Goal: Task Accomplishment & Management: Manage account settings

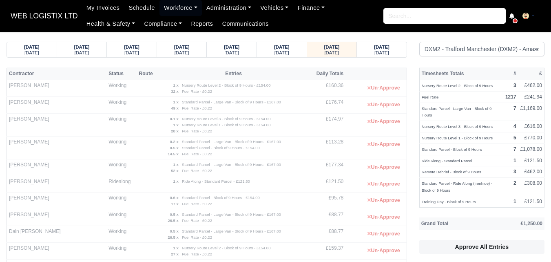
select select "1"
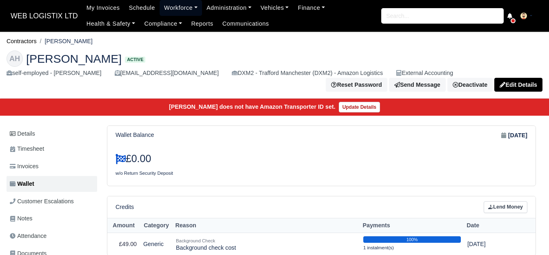
click at [176, 7] on link "Workforce" at bounding box center [181, 8] width 42 height 16
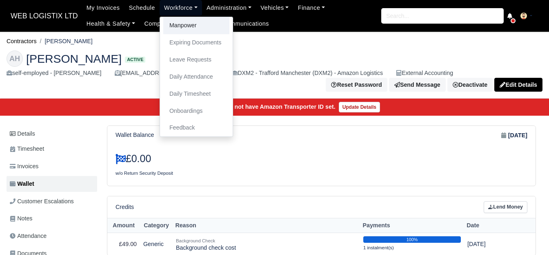
click at [180, 27] on link "Manpower" at bounding box center [196, 25] width 66 height 17
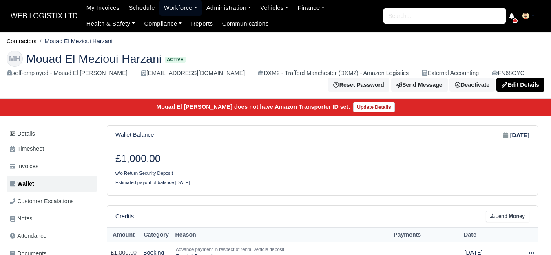
click at [160, 2] on link "Workforce" at bounding box center [181, 8] width 42 height 16
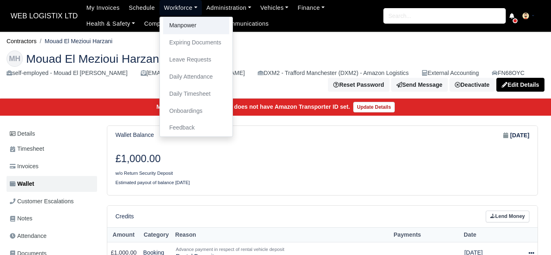
click at [177, 21] on link "Manpower" at bounding box center [196, 25] width 66 height 17
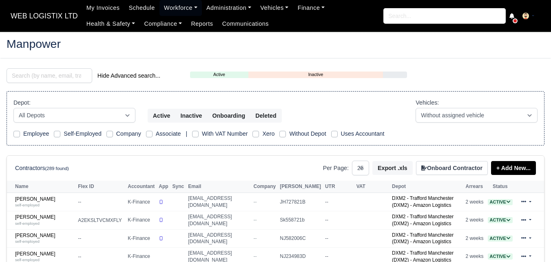
select select "25"
click at [65, 79] on input "search" at bounding box center [50, 75] width 86 height 15
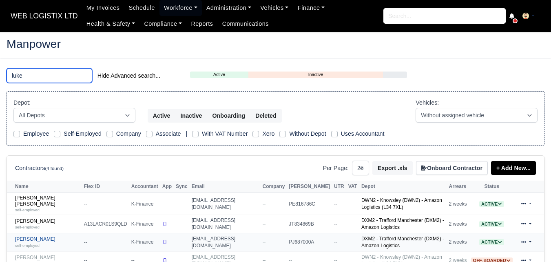
type input "luke"
click at [26, 242] on div "self-employed" at bounding box center [47, 245] width 65 height 6
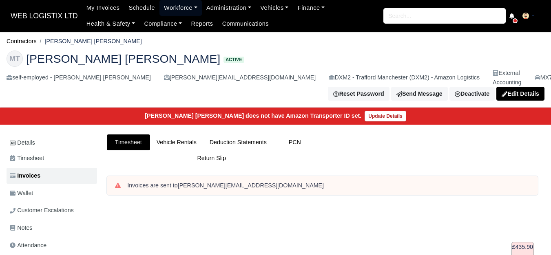
click at [176, 7] on link "Workforce" at bounding box center [181, 8] width 42 height 16
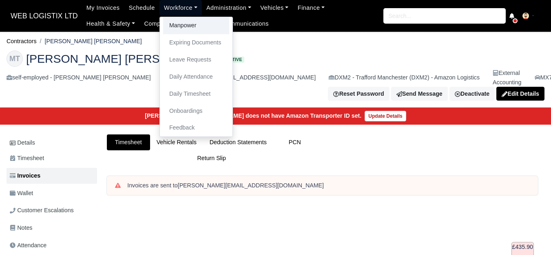
click at [172, 22] on link "Manpower" at bounding box center [196, 25] width 66 height 17
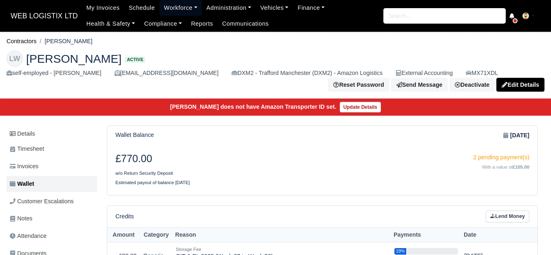
drag, startPoint x: 175, startPoint y: 4, endPoint x: 180, endPoint y: 50, distance: 45.6
click at [175, 4] on link "Workforce" at bounding box center [181, 8] width 42 height 16
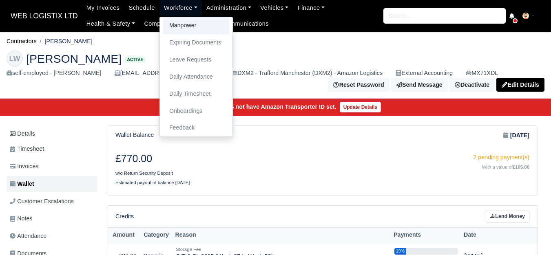
click at [173, 28] on link "Manpower" at bounding box center [196, 25] width 66 height 17
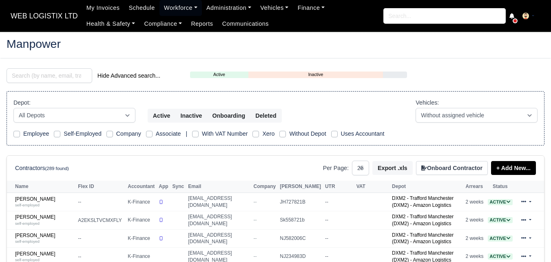
select select "25"
click at [78, 74] on input "search" at bounding box center [50, 75] width 86 height 15
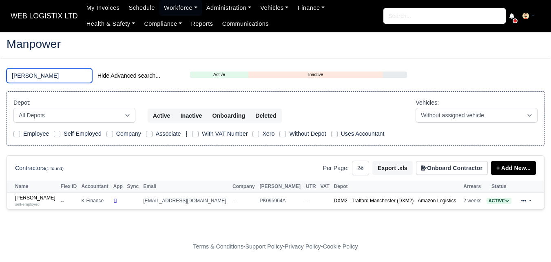
type input "zuhaib"
click at [18, 200] on link "Zuhaib Aziz Ullah self-employed" at bounding box center [36, 201] width 42 height 12
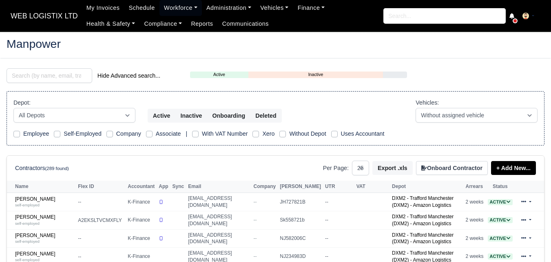
select select "25"
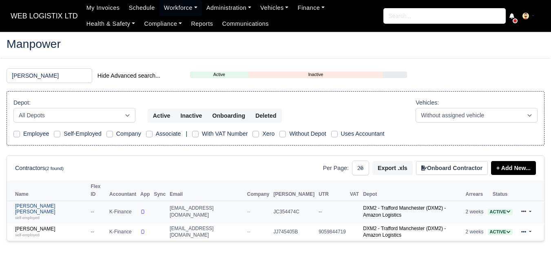
type input "sean"
click at [50, 203] on link "Sean James Kerr self-employed" at bounding box center [51, 212] width 72 height 18
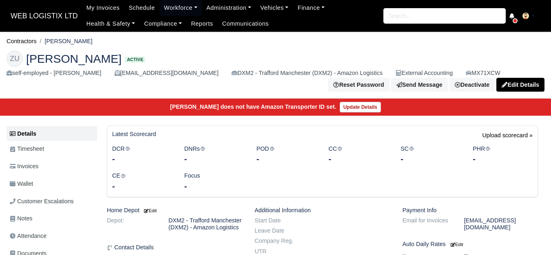
click at [33, 188] on span "Wallet" at bounding box center [21, 184] width 23 height 9
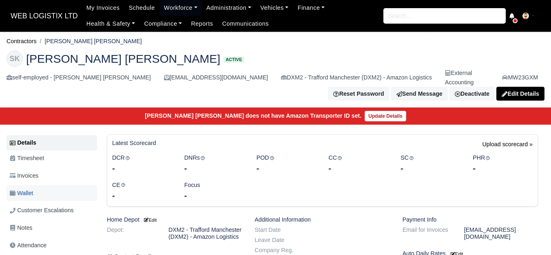
click at [45, 186] on link "Wallet" at bounding box center [52, 194] width 91 height 16
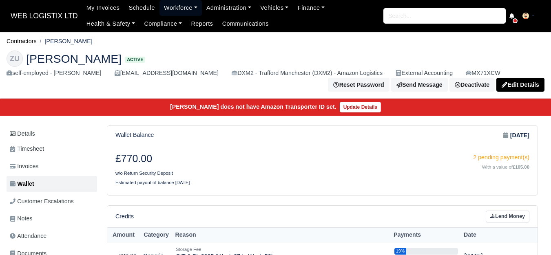
click at [160, 6] on link "Workforce" at bounding box center [181, 8] width 42 height 16
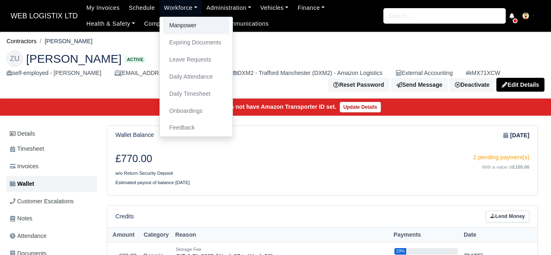
click at [166, 22] on link "Manpower" at bounding box center [196, 25] width 66 height 17
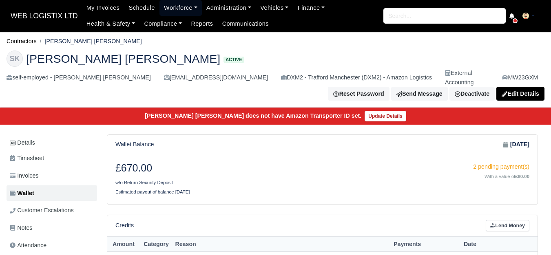
click at [171, 2] on link "Workforce" at bounding box center [181, 8] width 42 height 16
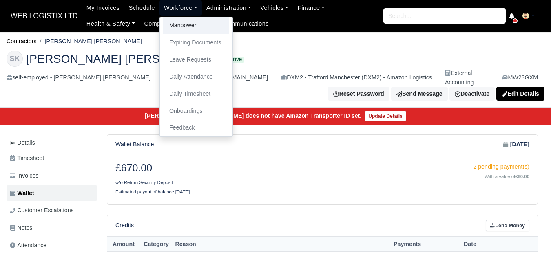
click at [181, 24] on link "Manpower" at bounding box center [196, 25] width 66 height 17
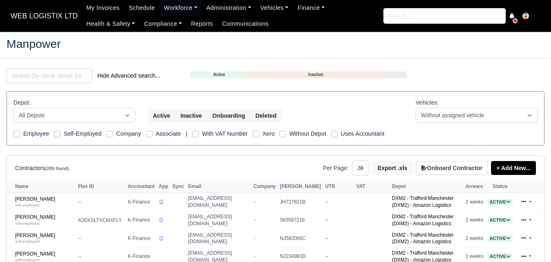
select select "25"
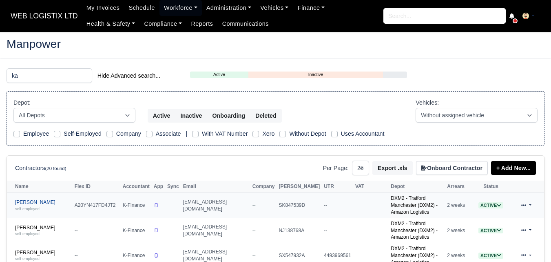
type input "ka"
click at [35, 199] on link "Elamuri Kabir self-employed" at bounding box center [42, 205] width 55 height 12
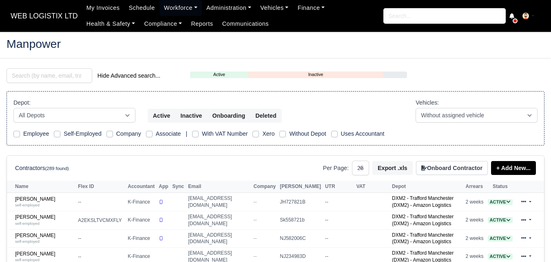
select select "25"
click at [58, 70] on input "search" at bounding box center [50, 75] width 86 height 15
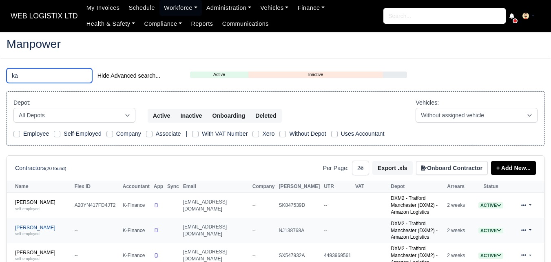
type input "ka"
click at [27, 231] on small "self-employed" at bounding box center [27, 233] width 24 height 4
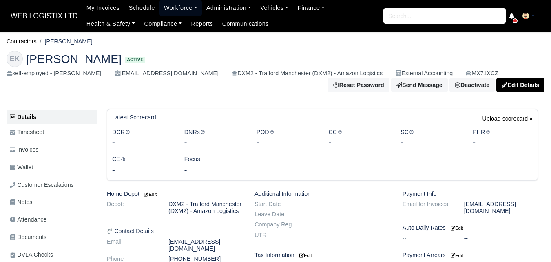
click at [185, 7] on link "Workforce" at bounding box center [181, 8] width 42 height 16
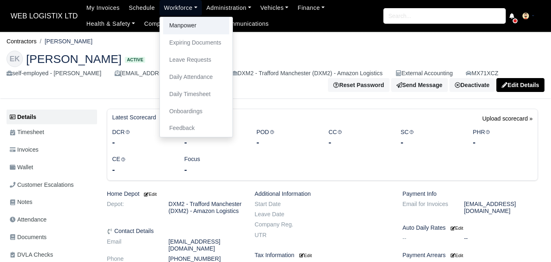
click at [184, 28] on link "Manpower" at bounding box center [196, 25] width 66 height 17
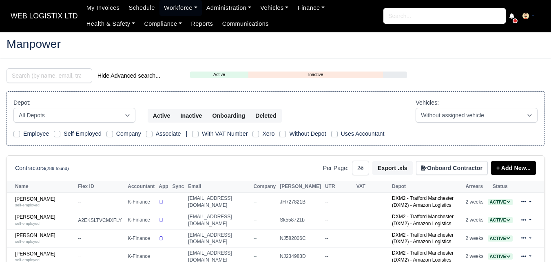
select select "25"
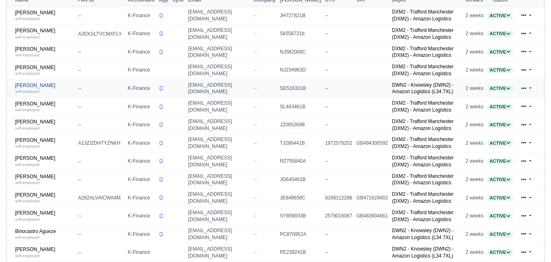
scroll to position [204, 0]
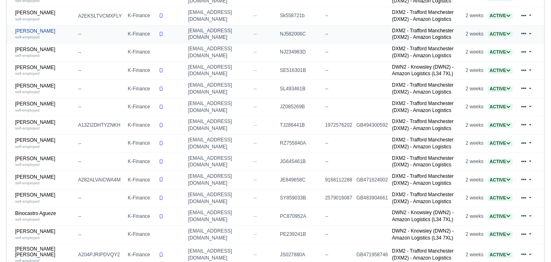
click at [35, 30] on link "Ahmad Saleem self-employed" at bounding box center [44, 34] width 59 height 12
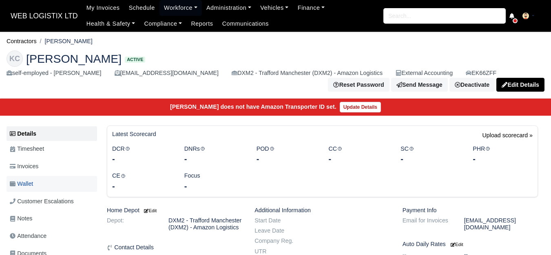
click at [32, 181] on span "Wallet" at bounding box center [21, 184] width 23 height 9
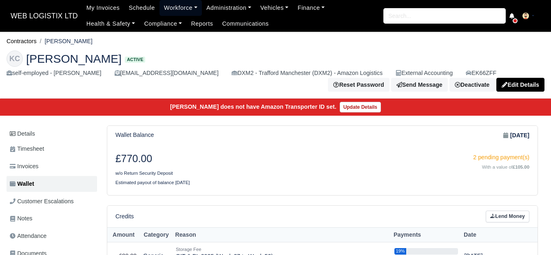
click at [164, 15] on link "Workforce" at bounding box center [181, 8] width 42 height 16
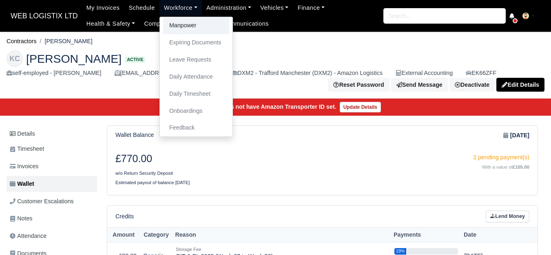
click at [175, 29] on link "Manpower" at bounding box center [196, 25] width 66 height 17
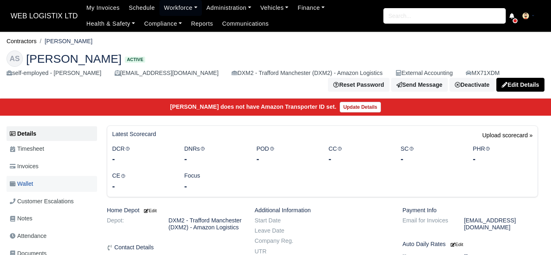
click at [37, 184] on link "Wallet" at bounding box center [52, 184] width 91 height 16
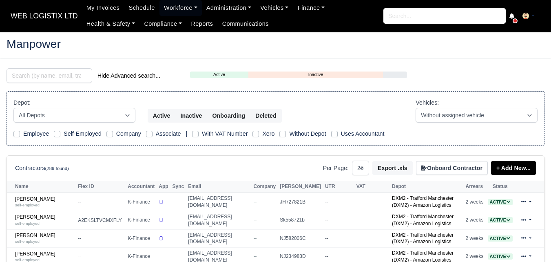
select select "25"
click at [70, 76] on input "search" at bounding box center [50, 75] width 86 height 15
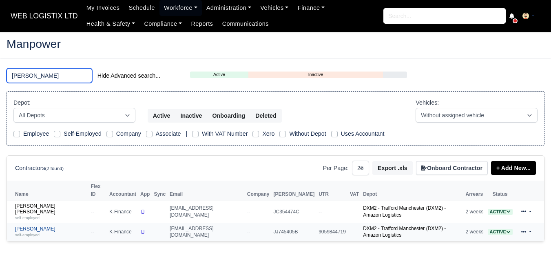
type input "[PERSON_NAME]"
click at [39, 232] on small "self-employed" at bounding box center [27, 234] width 24 height 4
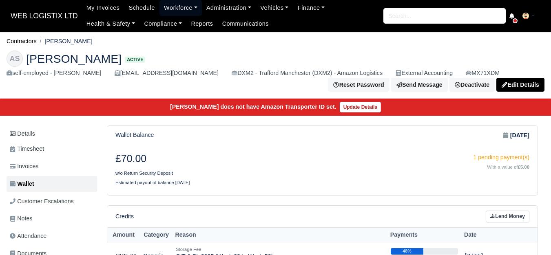
click at [189, 4] on link "Workforce" at bounding box center [181, 8] width 42 height 16
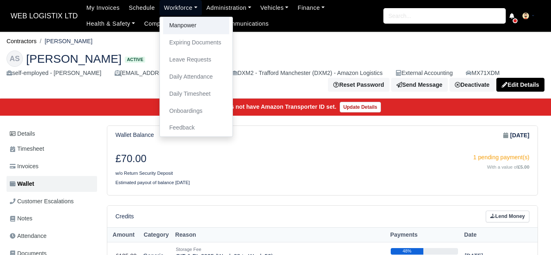
click at [180, 30] on link "Manpower" at bounding box center [196, 25] width 66 height 17
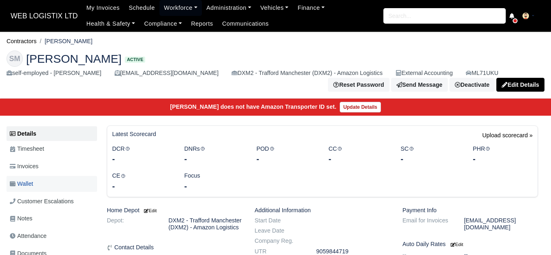
click at [56, 184] on link "Wallet" at bounding box center [52, 184] width 91 height 16
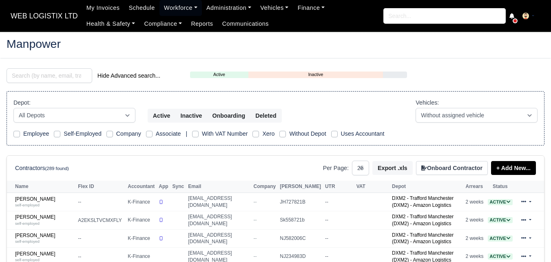
select select "25"
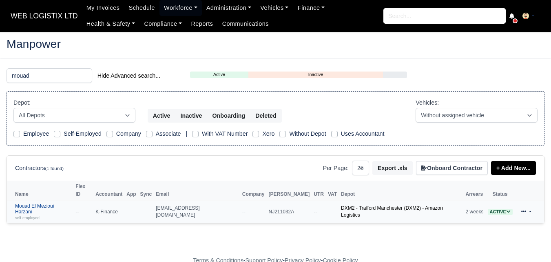
type input "mouad"
click at [32, 203] on link "Mouad El Mezioui Harzani self-employed" at bounding box center [43, 212] width 56 height 18
click at [33, 203] on link "Mouad El Mezioui Harzani self-employed" at bounding box center [43, 212] width 56 height 18
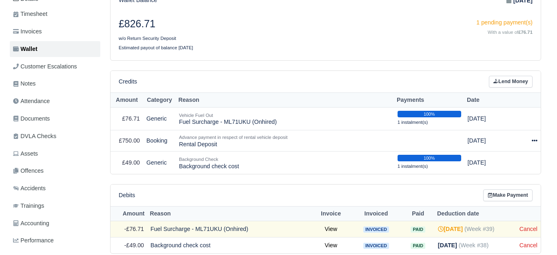
scroll to position [136, 0]
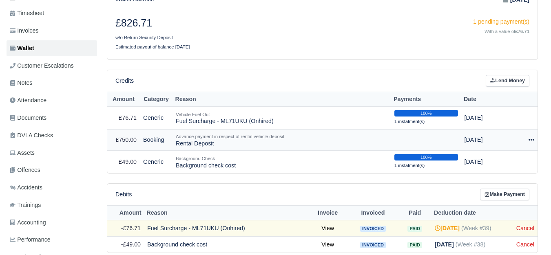
click at [532, 141] on icon at bounding box center [532, 140] width 6 height 2
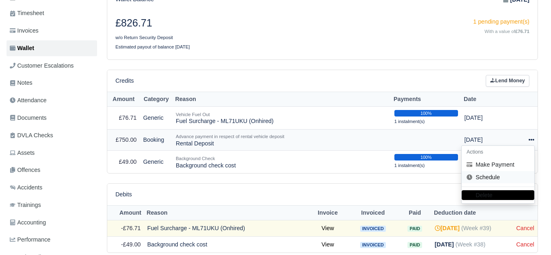
click at [510, 177] on link "Schedule" at bounding box center [498, 177] width 73 height 13
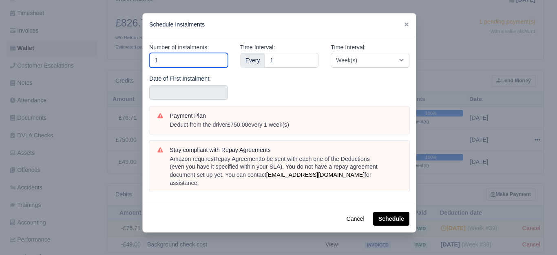
click at [183, 62] on input "1" at bounding box center [188, 60] width 79 height 15
type input "10"
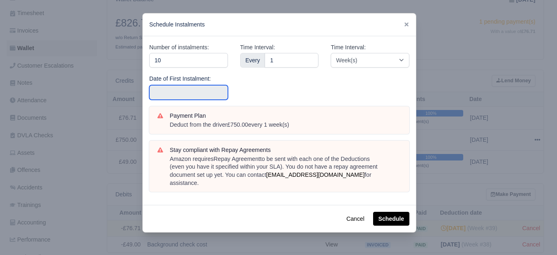
click at [184, 91] on input "text" at bounding box center [188, 92] width 79 height 15
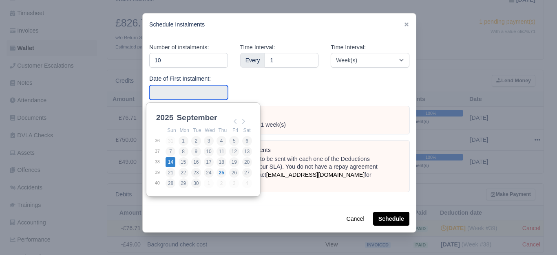
type input "2025-09-14"
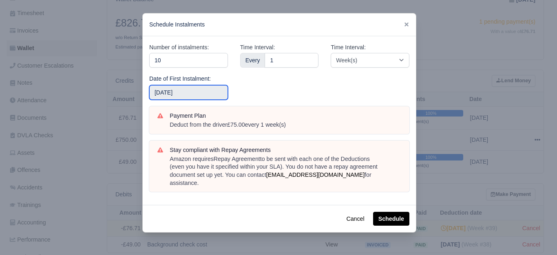
click at [189, 95] on input "2025-09-14" at bounding box center [188, 92] width 79 height 15
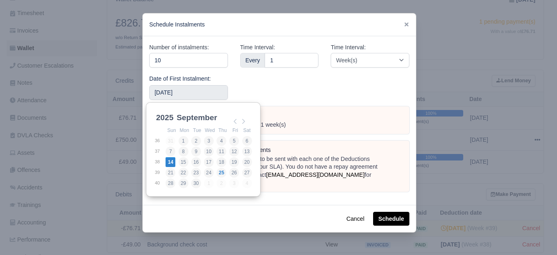
click at [271, 90] on div "Time Interval: Every 1" at bounding box center [279, 75] width 91 height 64
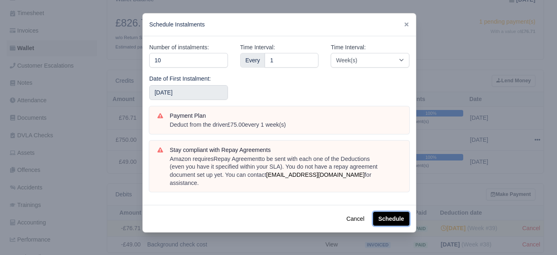
click at [380, 213] on button "Schedule" at bounding box center [391, 219] width 36 height 14
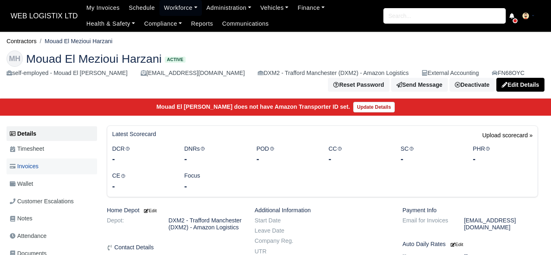
click at [48, 186] on link "Wallet" at bounding box center [52, 184] width 91 height 16
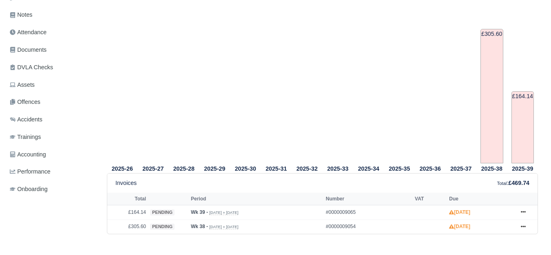
scroll to position [272, 0]
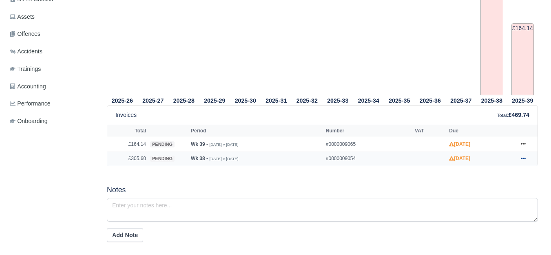
click at [526, 157] on link at bounding box center [523, 159] width 12 height 10
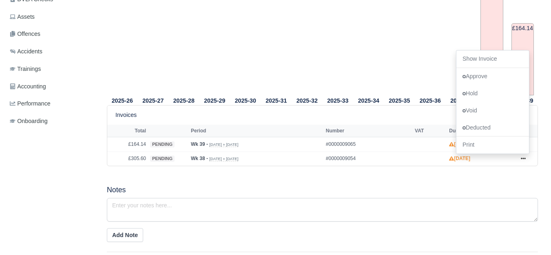
click at [410, 176] on div "2025-26 2025-27 2025-28 2025-29 2025-30 2025-31 2025-32 2025-33 2025-34 2025-35" at bounding box center [323, 48] width 444 height 256
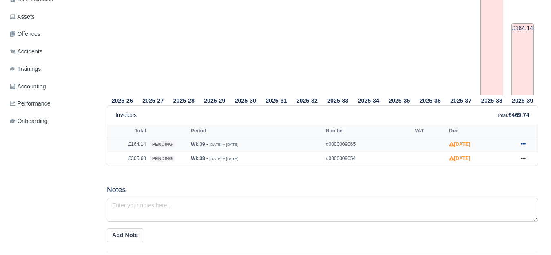
click at [526, 145] on link at bounding box center [523, 145] width 12 height 10
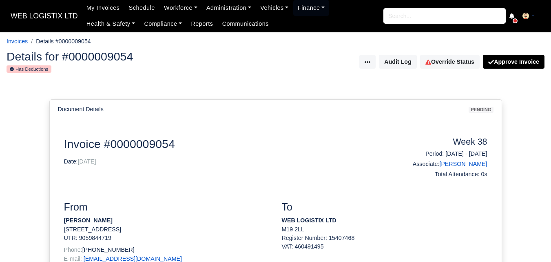
scroll to position [204, 0]
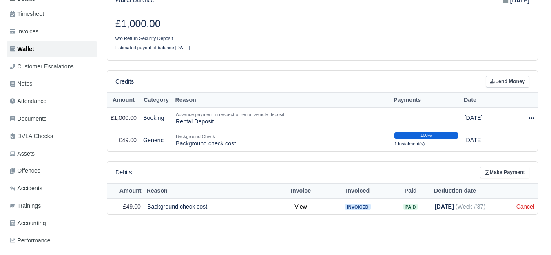
scroll to position [136, 0]
click at [497, 85] on link "Lend Money" at bounding box center [508, 81] width 44 height 12
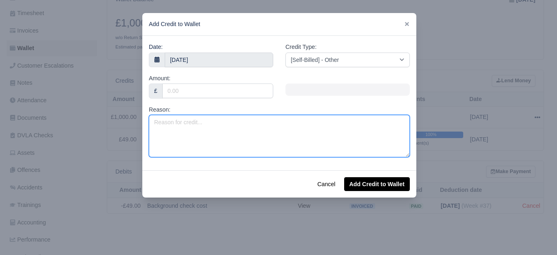
click at [225, 124] on textarea "Reason:" at bounding box center [279, 136] width 261 height 42
paste textarea "PL 2025 (Week 38 to Week 52)"
type textarea "PL 2025 (Week 38 to Week 52)"
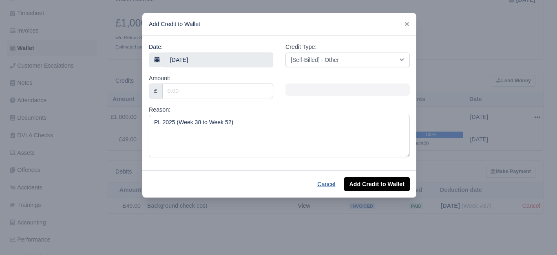
click at [322, 184] on button "Cancel" at bounding box center [326, 184] width 29 height 14
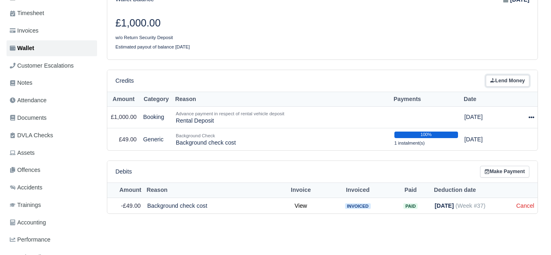
click at [497, 86] on link "Lend Money" at bounding box center [508, 81] width 44 height 12
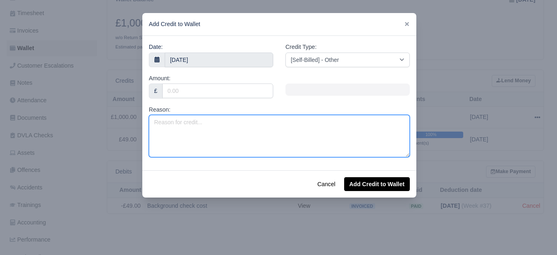
click at [219, 127] on textarea "Reason:" at bounding box center [279, 136] width 261 height 42
paste textarea "PL 2025 (Week 38 to Week 52)"
click at [196, 120] on textarea "PL 2025 (Week 38 to Week 52)" at bounding box center [279, 136] width 261 height 42
type textarea "PL 2025 (Week 39 to Week 52)"
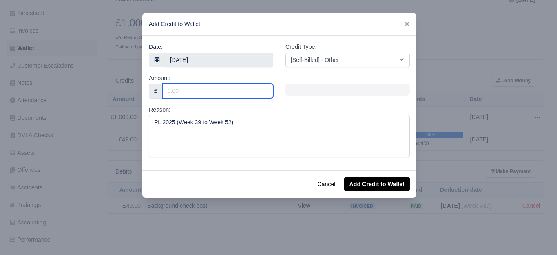
click at [191, 91] on input "Amount:" at bounding box center [217, 91] width 111 height 15
type input "70"
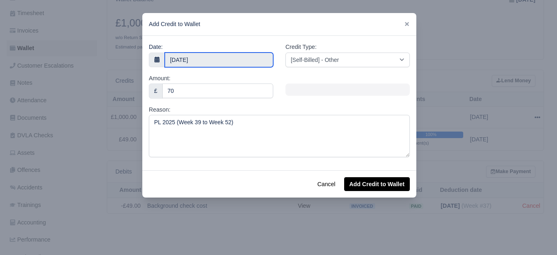
click at [205, 57] on input "25 September 2025" at bounding box center [219, 60] width 109 height 15
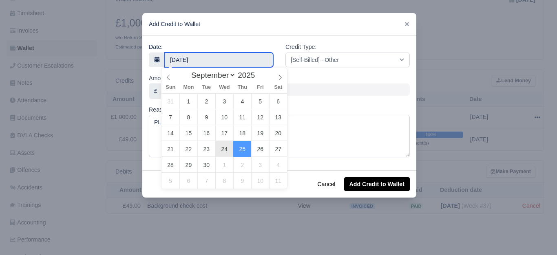
type input "24 September 2025"
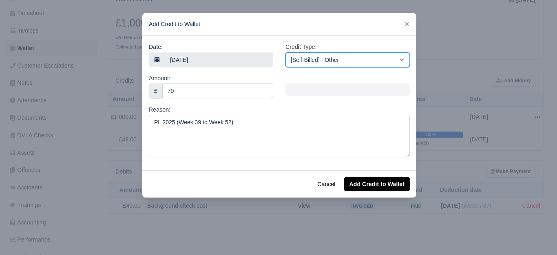
click at [326, 62] on select "[Self-Billed] - Other [Self-Billed] - Negative Invoice [Self-Billed] - Keychain…" at bounding box center [348, 60] width 124 height 15
click at [286, 53] on select "[Self-Billed] - Other [Self-Billed] - Negative Invoice [Self-Billed] - Keychain…" at bounding box center [348, 60] width 124 height 15
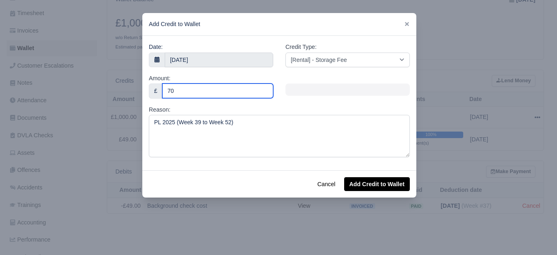
click at [235, 91] on input "70" at bounding box center [217, 91] width 111 height 15
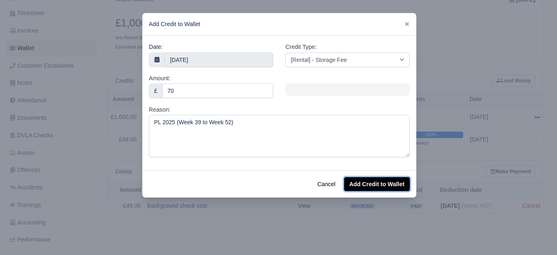
click at [386, 189] on button "Add Credit to Wallet" at bounding box center [377, 184] width 66 height 14
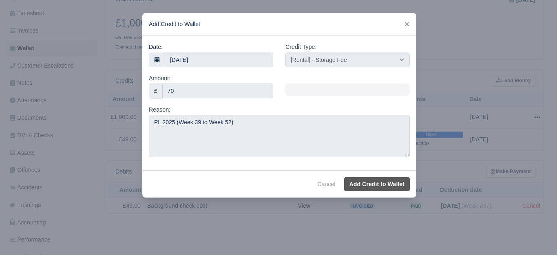
select select "other"
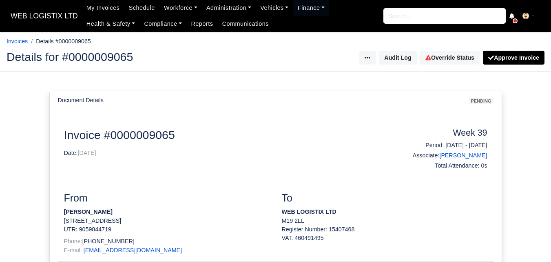
scroll to position [136, 0]
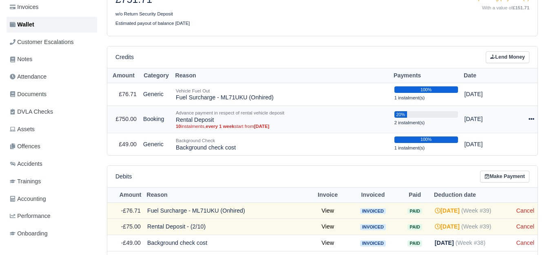
scroll to position [140, 0]
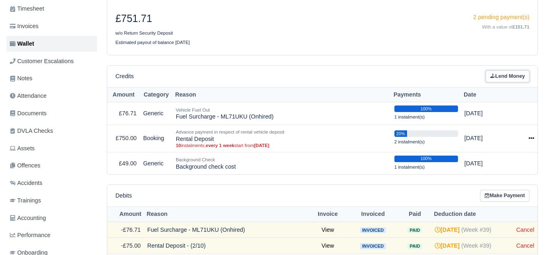
click at [502, 81] on link "Lend Money" at bounding box center [508, 77] width 44 height 12
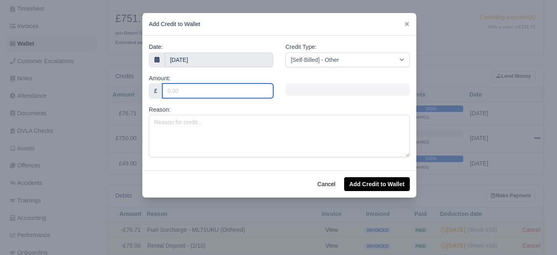
click at [195, 91] on input "Amount:" at bounding box center [217, 91] width 111 height 15
type input "70"
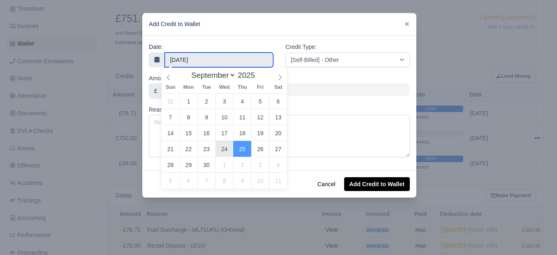
type input "24 September 2025"
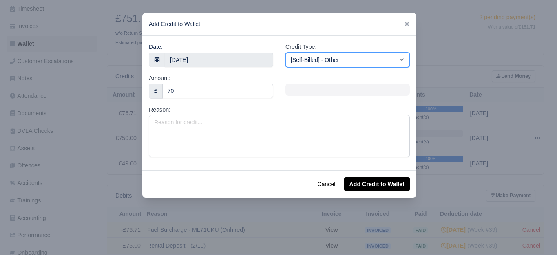
click at [319, 59] on select "[Self-Billed] - Other [Self-Billed] - Negative Invoice [Self-Billed] - Keychain…" at bounding box center [348, 60] width 124 height 15
select select "storage_fee"
click at [286, 53] on select "[Self-Billed] - Other [Self-Billed] - Negative Invoice [Self-Billed] - Keychain…" at bounding box center [348, 60] width 124 height 15
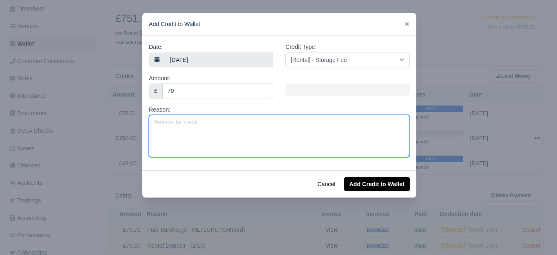
click at [234, 133] on textarea "Reason:" at bounding box center [279, 136] width 261 height 42
click at [265, 140] on textarea "Reason:" at bounding box center [279, 136] width 261 height 42
paste textarea "PL 2025 (Week 38 to Week 52)"
click at [195, 123] on textarea "PL 2025 (Week 38 to Week 52)" at bounding box center [279, 136] width 261 height 42
type textarea "PL 2025 (Week 39 to Week 52)"
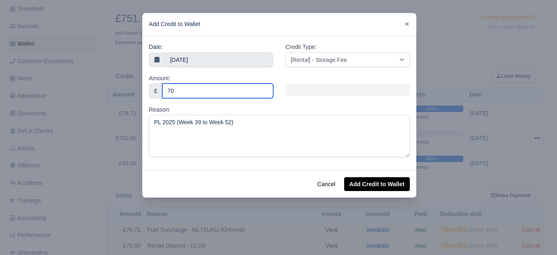
click at [204, 84] on input "70" at bounding box center [217, 91] width 111 height 15
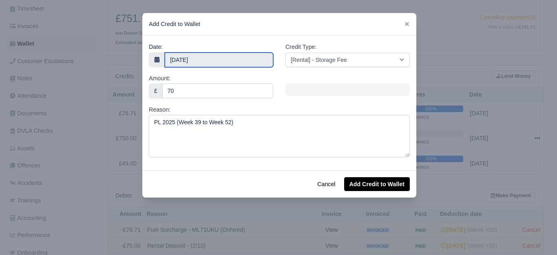
click at [231, 61] on input "24 September 2025" at bounding box center [219, 60] width 109 height 15
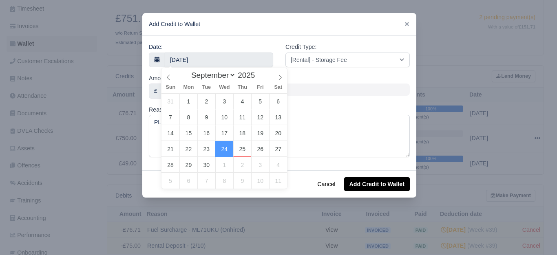
click at [344, 50] on div "Credit Type: [Self-Billed] - Other [Self-Billed] - Negative Invoice [Self-Bille…" at bounding box center [348, 54] width 124 height 25
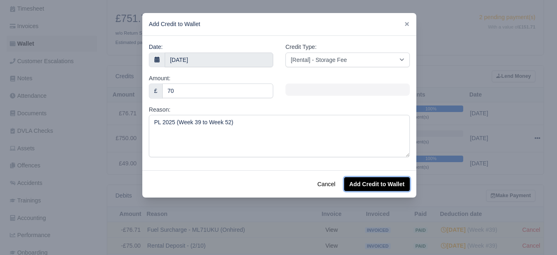
click at [386, 188] on button "Add Credit to Wallet" at bounding box center [377, 184] width 66 height 14
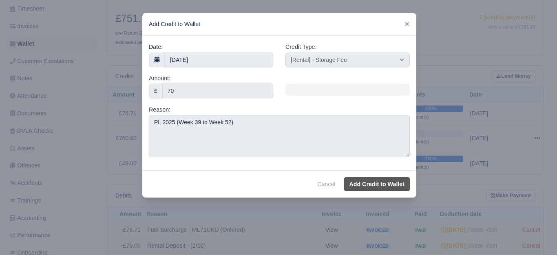
select select "other"
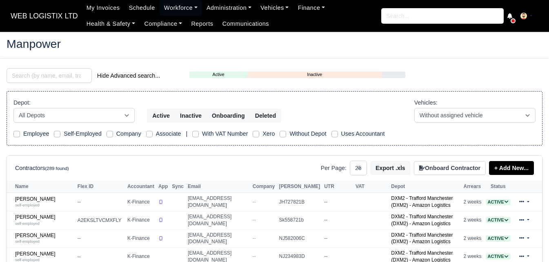
select select "25"
click at [33, 202] on div "self-employed" at bounding box center [44, 205] width 58 height 6
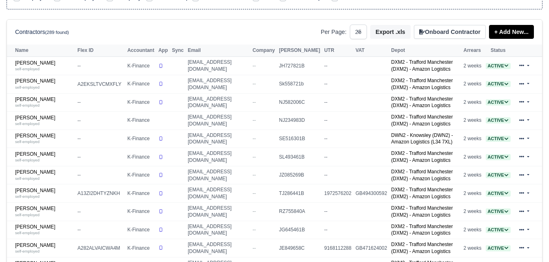
scroll to position [136, 0]
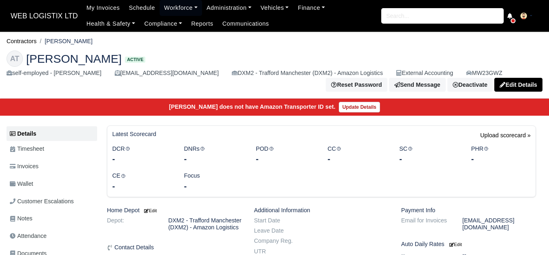
click at [35, 189] on link "Wallet" at bounding box center [52, 184] width 91 height 16
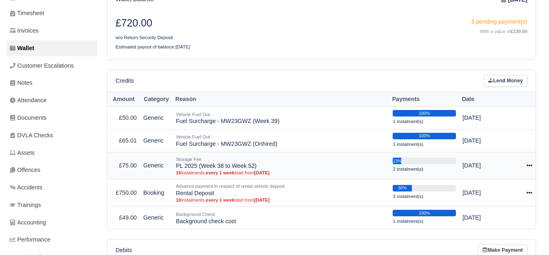
scroll to position [136, 0]
drag, startPoint x: 176, startPoint y: 168, endPoint x: 259, endPoint y: 164, distance: 83.3
click at [259, 164] on td "Storage Fee PL 2025 (Week 38 to Week 52) 15 instalments, every 1 week start fro…" at bounding box center [281, 165] width 217 height 27
click at [259, 163] on div "Storage Fee" at bounding box center [281, 159] width 210 height 7
click at [235, 164] on td "Storage Fee PL 2025 (Week 38 to Week 52) 15 instalments, every 1 week start fro…" at bounding box center [281, 165] width 217 height 27
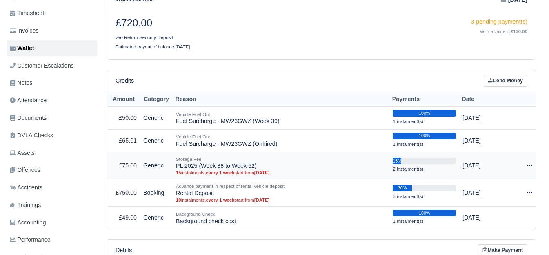
click at [235, 164] on td "Storage Fee PL 2025 (Week 38 to Week 52) 15 instalments, every 1 week start fro…" at bounding box center [281, 165] width 217 height 27
copy td "PL 2025 (Week 38 to Week 52)"
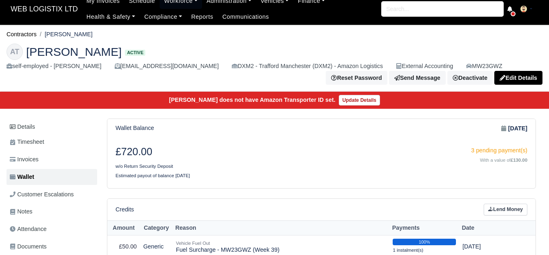
scroll to position [0, 0]
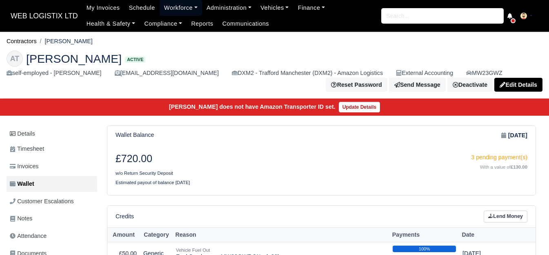
click at [179, 14] on link "Workforce" at bounding box center [181, 8] width 42 height 16
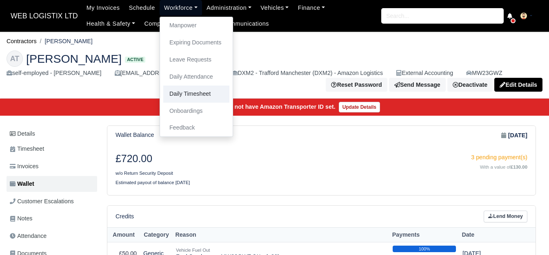
click at [184, 89] on link "Daily Timesheet" at bounding box center [196, 94] width 66 height 17
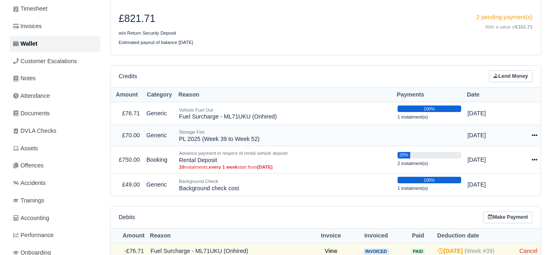
scroll to position [140, 0]
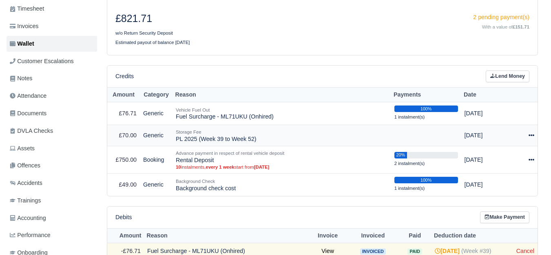
click at [529, 135] on icon at bounding box center [532, 136] width 6 height 6
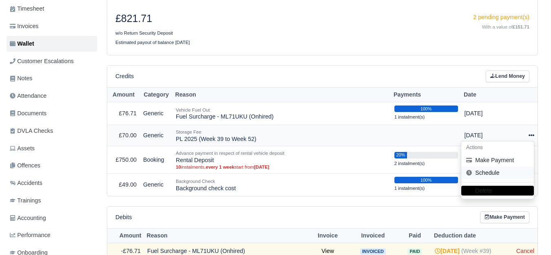
click at [499, 177] on link "Schedule" at bounding box center [497, 173] width 73 height 13
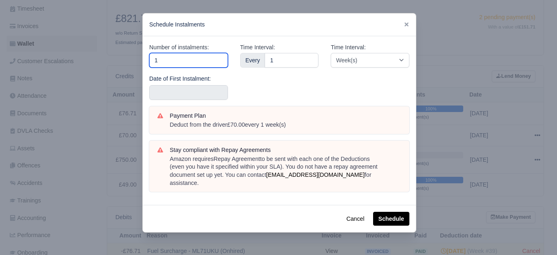
click at [171, 58] on input "1" at bounding box center [188, 60] width 79 height 15
type input "14"
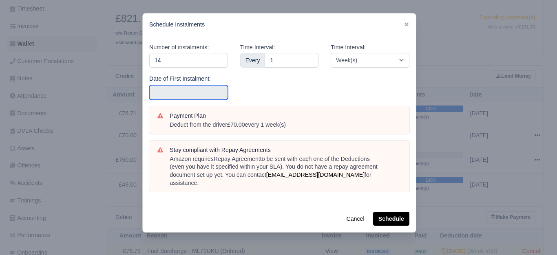
click at [161, 95] on input "text" at bounding box center [188, 92] width 79 height 15
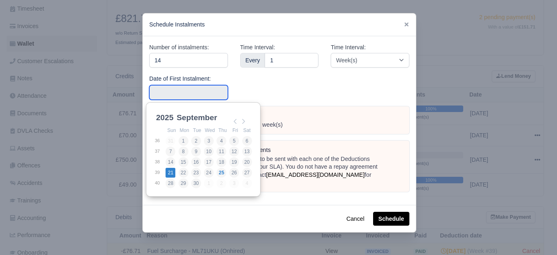
type input "2025-09-21"
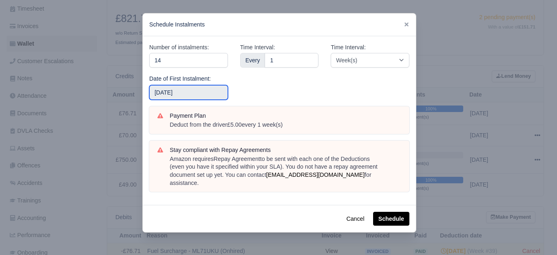
click at [210, 93] on input "2025-09-21" at bounding box center [188, 92] width 79 height 15
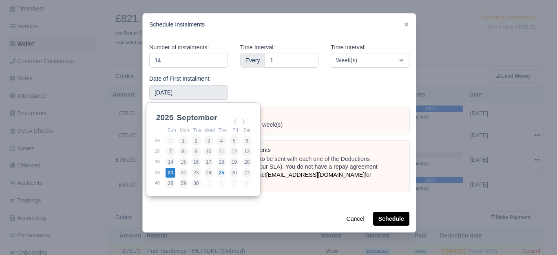
click at [308, 97] on div "Time Interval: Every 1" at bounding box center [279, 75] width 91 height 64
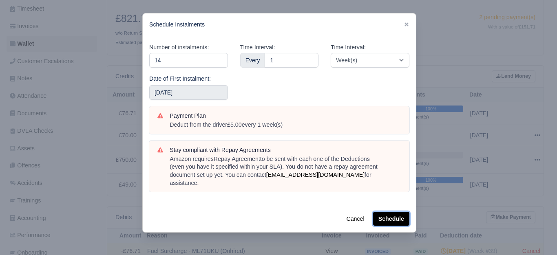
click at [402, 212] on button "Schedule" at bounding box center [391, 219] width 36 height 14
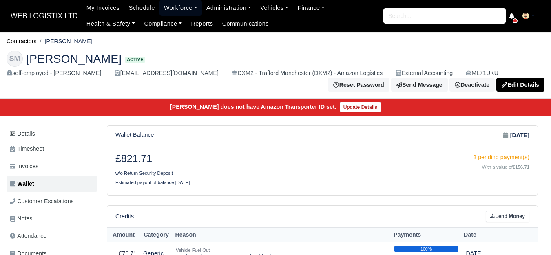
click at [169, 15] on link "Workforce" at bounding box center [181, 8] width 42 height 16
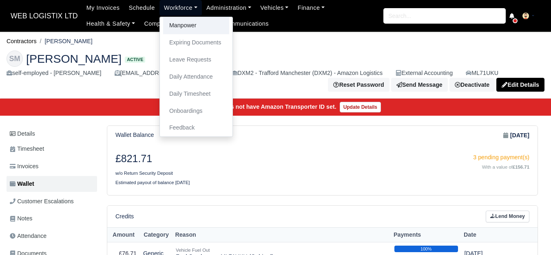
click at [173, 27] on link "Manpower" at bounding box center [196, 25] width 66 height 17
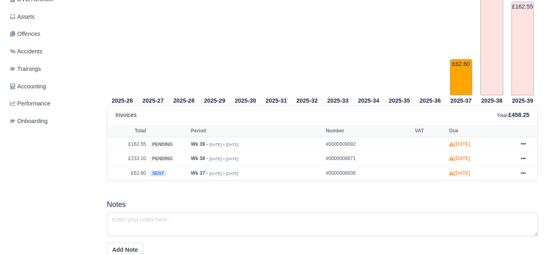
scroll to position [272, 0]
click at [524, 176] on icon at bounding box center [523, 173] width 5 height 5
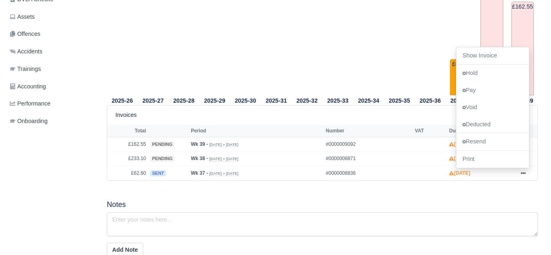
drag, startPoint x: 475, startPoint y: 60, endPoint x: 228, endPoint y: 69, distance: 247.0
click at [228, 69] on tr "2025-29" at bounding box center [215, 7] width 31 height 175
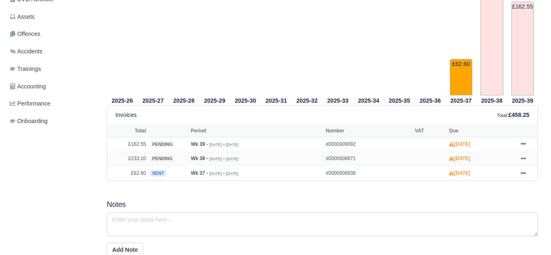
click at [526, 160] on link at bounding box center [523, 159] width 12 height 10
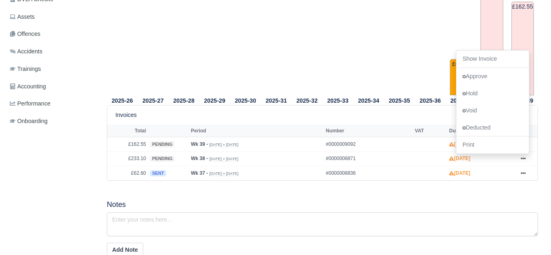
click at [341, 196] on div "2025-26 2025-27 2025-28 2025-29 2025-30 2025-31 2025-32 2025-33 2025-34" at bounding box center [323, 188] width 444 height 537
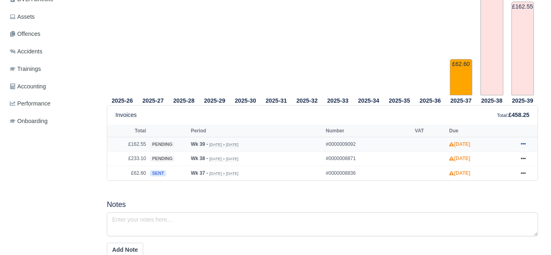
click at [523, 146] on icon at bounding box center [523, 144] width 5 height 5
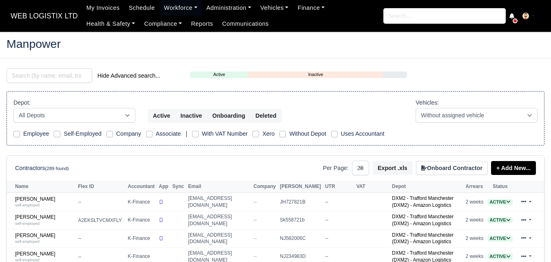
select select "25"
click at [45, 71] on input "search" at bounding box center [50, 75] width 86 height 15
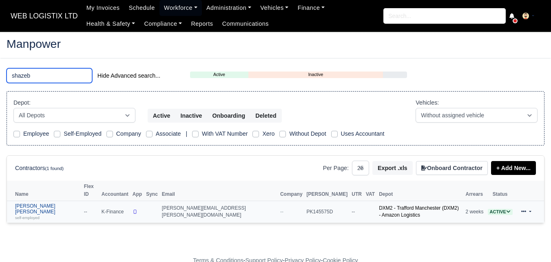
type input "shazeb"
click at [34, 203] on link "Shazeb Ali Khalid self-employed" at bounding box center [47, 212] width 65 height 18
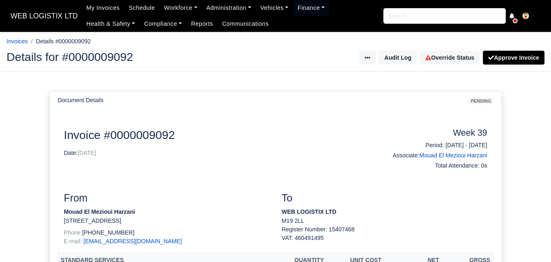
scroll to position [204, 0]
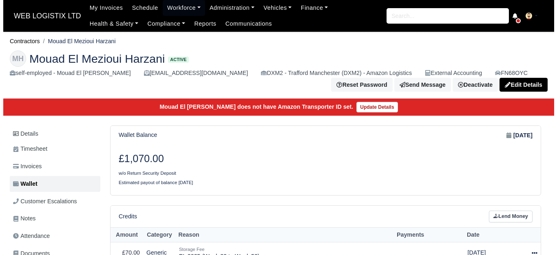
scroll to position [136, 0]
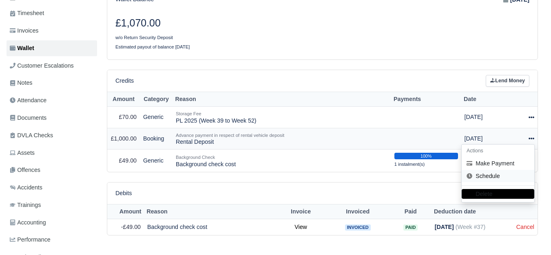
click at [494, 181] on link "Schedule" at bounding box center [498, 176] width 73 height 13
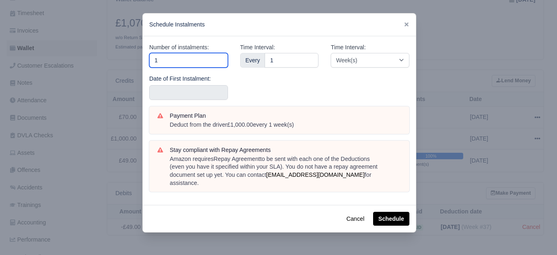
click at [184, 63] on input "1" at bounding box center [188, 60] width 79 height 15
type input "10"
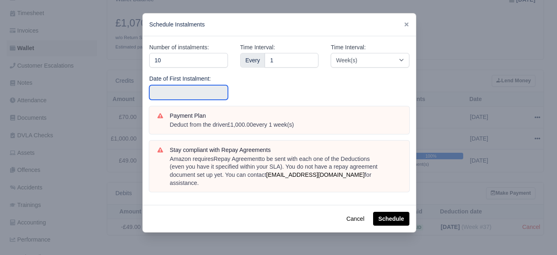
click at [168, 89] on input "text" at bounding box center [188, 92] width 79 height 15
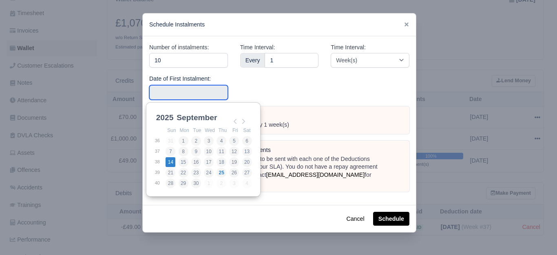
type input "2025-09-14"
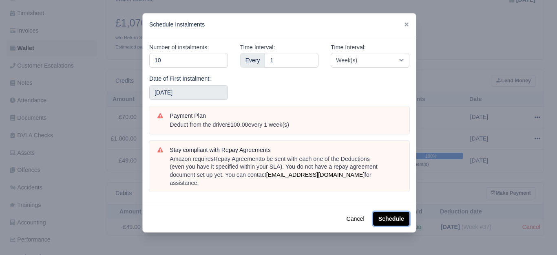
click at [400, 212] on button "Schedule" at bounding box center [391, 219] width 36 height 14
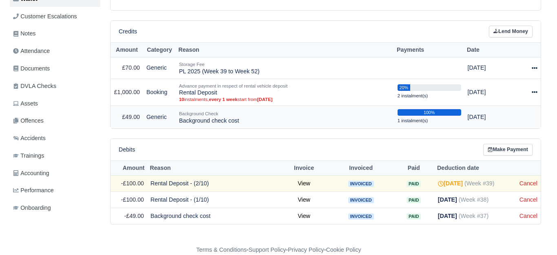
scroll to position [199, 0]
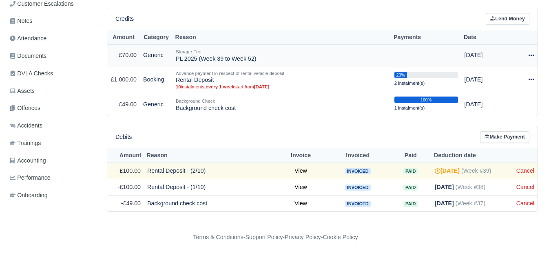
click at [531, 54] on icon at bounding box center [532, 56] width 6 height 6
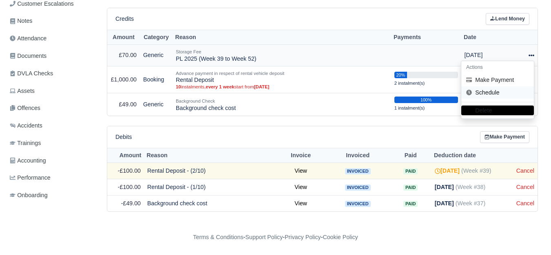
click at [500, 95] on link "Schedule" at bounding box center [497, 93] width 73 height 13
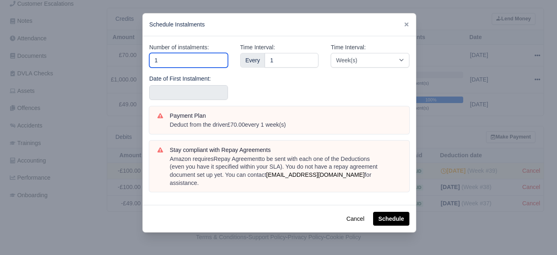
click at [180, 60] on input "1" at bounding box center [188, 60] width 79 height 15
type input "14"
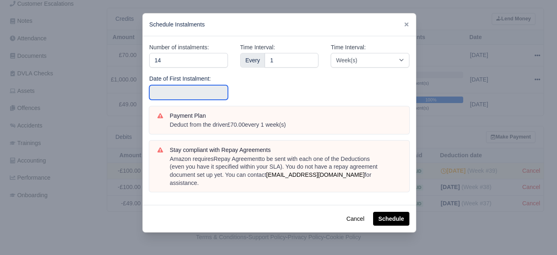
click at [177, 93] on input "text" at bounding box center [188, 92] width 79 height 15
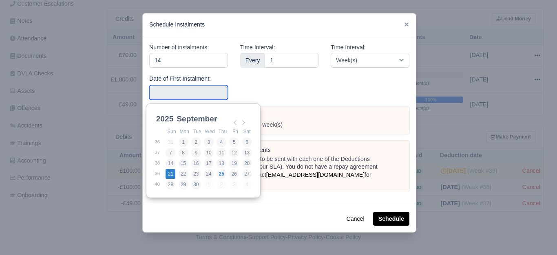
type input "2025-09-21"
click at [189, 88] on input "2025-09-21" at bounding box center [188, 92] width 79 height 15
click at [274, 87] on div "Time Interval: Every 1" at bounding box center [279, 75] width 91 height 64
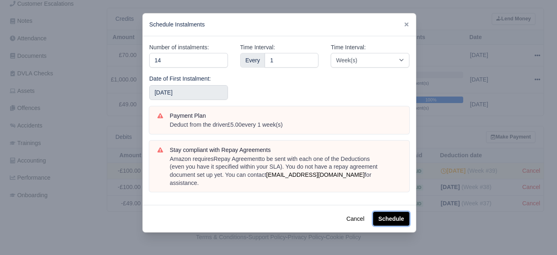
click at [393, 212] on button "Schedule" at bounding box center [391, 219] width 36 height 14
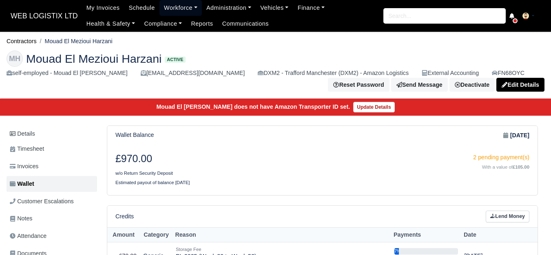
click at [164, 9] on link "Workforce" at bounding box center [181, 8] width 42 height 16
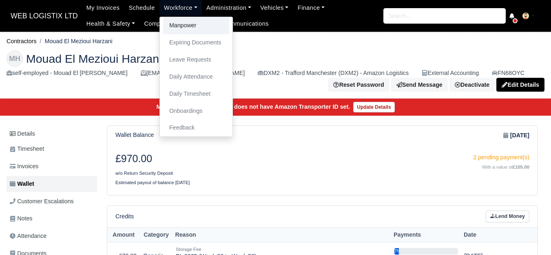
click at [174, 25] on link "Manpower" at bounding box center [196, 25] width 66 height 17
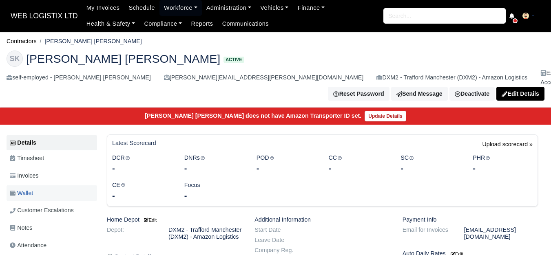
click at [51, 189] on link "Wallet" at bounding box center [52, 194] width 91 height 16
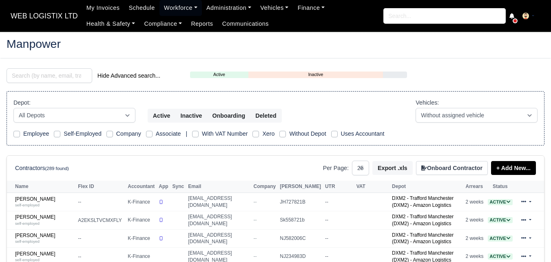
select select "25"
click at [64, 73] on input "search" at bounding box center [50, 75] width 86 height 15
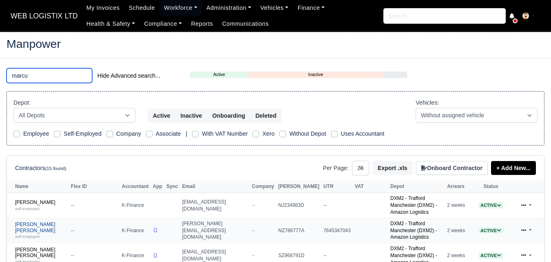
type input "marcu"
click at [40, 233] on div "self-employed" at bounding box center [41, 236] width 52 height 6
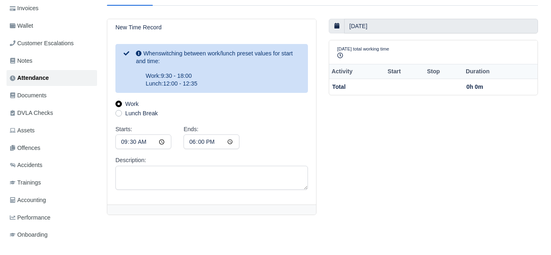
scroll to position [141, 0]
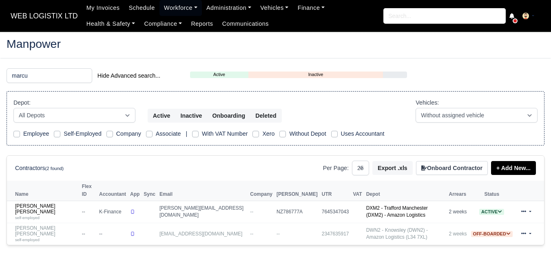
select select "25"
click at [40, 203] on link "Marcus John Thorpe self-employed" at bounding box center [46, 212] width 63 height 18
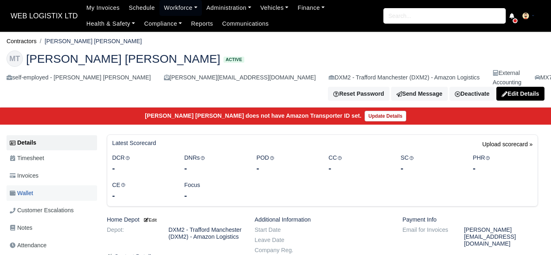
click at [39, 188] on link "Wallet" at bounding box center [52, 194] width 91 height 16
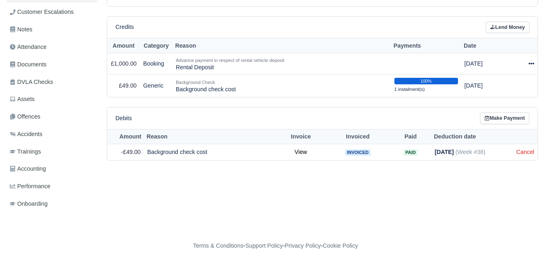
scroll to position [199, 0]
click at [531, 60] on icon at bounding box center [532, 63] width 6 height 6
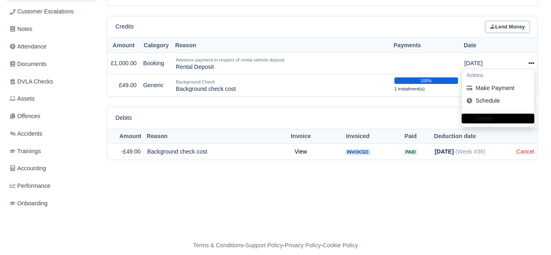
click at [512, 24] on link "Lend Money" at bounding box center [508, 27] width 44 height 12
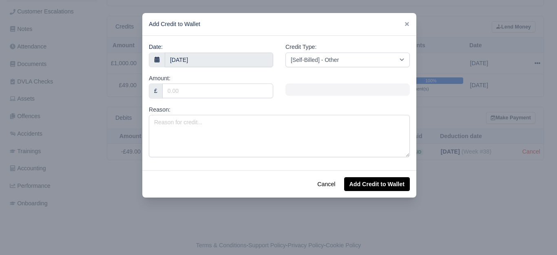
click at [222, 103] on div "Amount: £" at bounding box center [211, 89] width 137 height 31
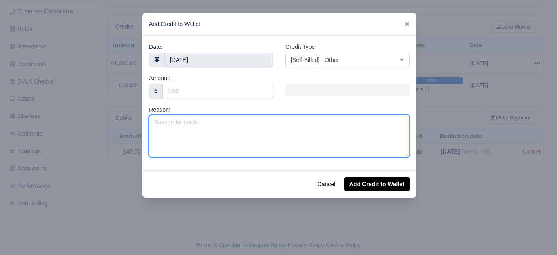
click at [207, 130] on textarea "Reason:" at bounding box center [279, 136] width 261 height 42
paste textarea "PL 2025 (Week 38 to Week 52)"
click at [196, 122] on textarea "PL 2025 (Week 38 to Week 52)" at bounding box center [279, 136] width 261 height 42
type textarea "PL 2025 (Week 39 to Week 52)"
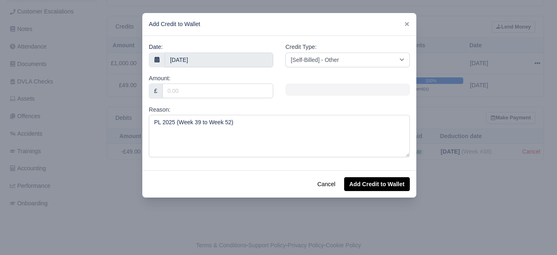
click at [195, 101] on div "Amount: £" at bounding box center [211, 89] width 137 height 31
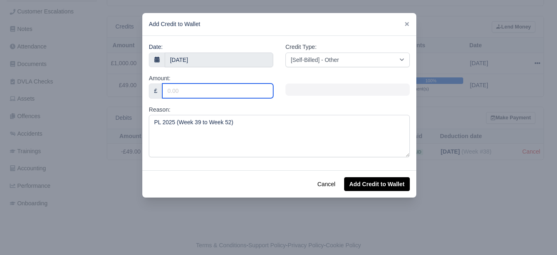
click at [194, 95] on input "Amount:" at bounding box center [217, 91] width 111 height 15
type input "70"
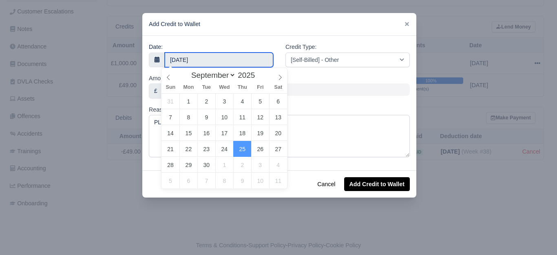
click at [195, 61] on input "25 September 2025" at bounding box center [219, 60] width 109 height 15
type input "24 September 2025"
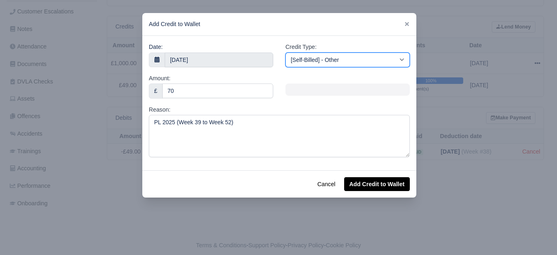
click at [327, 58] on select "[Self-Billed] - Other [Self-Billed] - Negative Invoice [Self-Billed] - Keychain…" at bounding box center [348, 60] width 124 height 15
click at [286, 53] on select "[Self-Billed] - Other [Self-Billed] - Negative Invoice [Self-Billed] - Keychain…" at bounding box center [348, 60] width 124 height 15
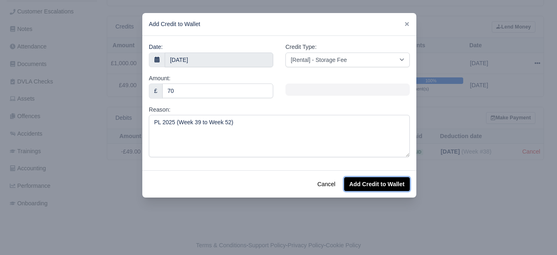
click at [377, 189] on button "Add Credit to Wallet" at bounding box center [377, 184] width 66 height 14
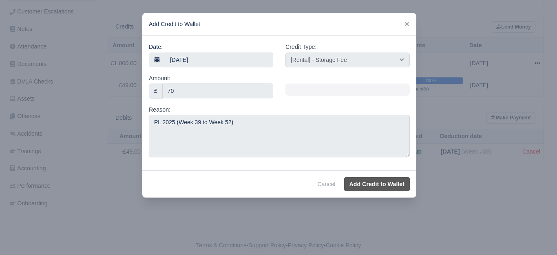
select select "other"
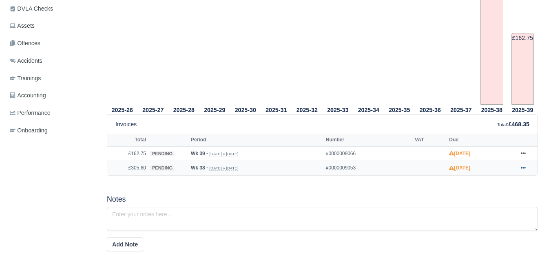
click at [525, 167] on icon at bounding box center [523, 168] width 5 height 2
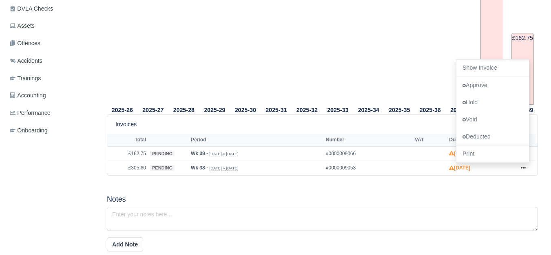
click at [366, 178] on div "2025-26 2025-27 2025-28 2025-29 2025-30 2025-31 2025-32 2025-33 2025-34" at bounding box center [323, 157] width 444 height 455
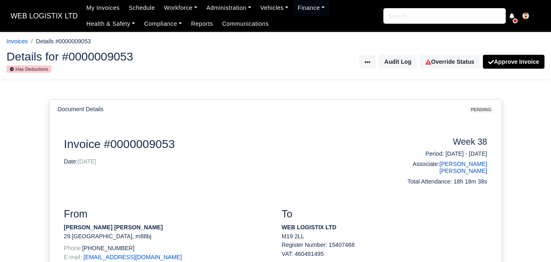
scroll to position [204, 0]
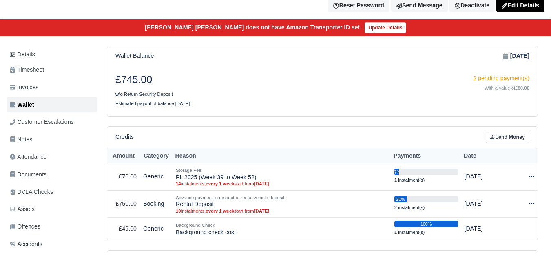
scroll to position [204, 0]
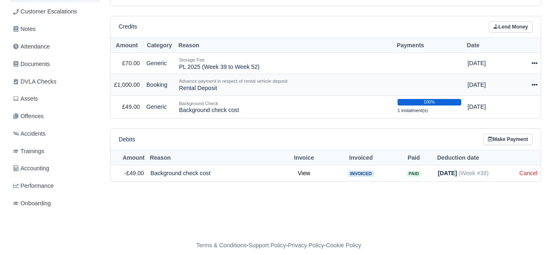
scroll to position [199, 0]
click at [529, 84] on icon at bounding box center [532, 85] width 6 height 2
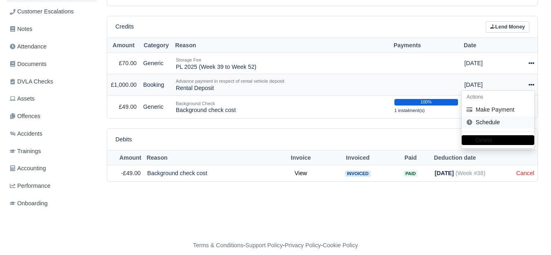
click at [491, 116] on link "Schedule" at bounding box center [498, 122] width 73 height 13
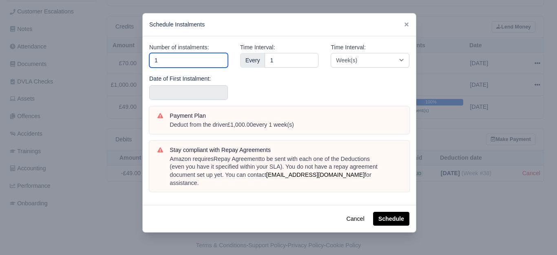
click at [169, 55] on input "1" at bounding box center [188, 60] width 79 height 15
type input "10"
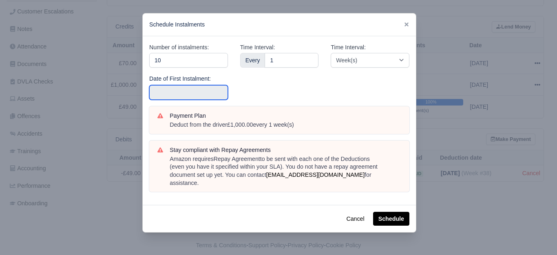
click at [170, 89] on input "text" at bounding box center [188, 92] width 79 height 15
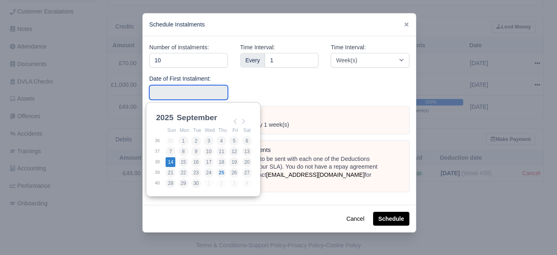
type input "2025-09-14"
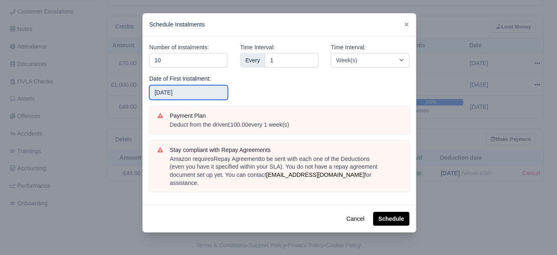
click at [198, 99] on input "2025-09-14" at bounding box center [188, 92] width 79 height 15
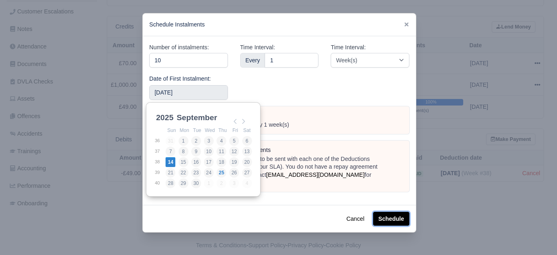
click at [386, 213] on button "Schedule" at bounding box center [391, 219] width 36 height 14
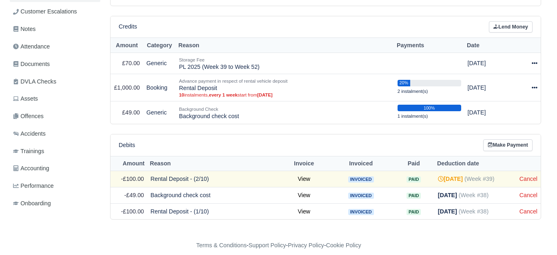
scroll to position [199, 0]
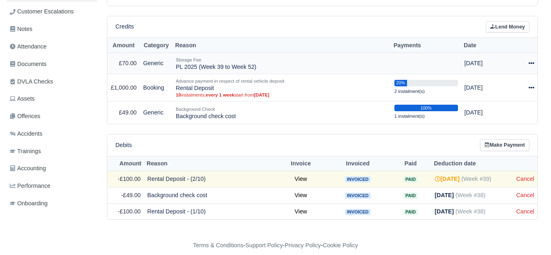
click at [530, 60] on icon at bounding box center [532, 63] width 6 height 6
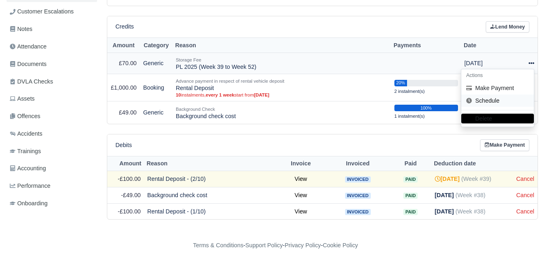
click at [509, 95] on link "Schedule" at bounding box center [497, 101] width 73 height 13
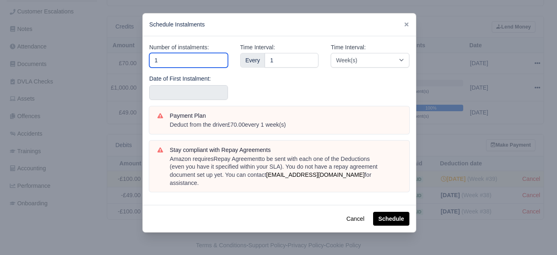
click at [190, 64] on input "1" at bounding box center [188, 60] width 79 height 15
type input "14"
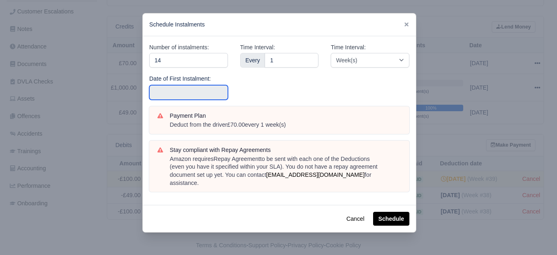
click at [190, 97] on input "text" at bounding box center [188, 92] width 79 height 15
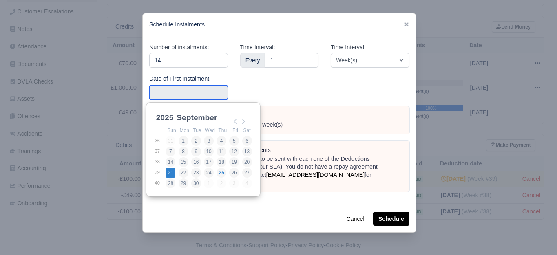
type input "2025-09-21"
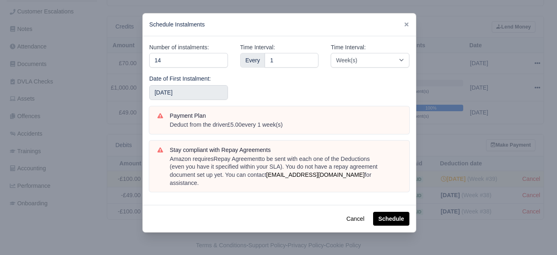
click at [182, 85] on div "Date of First Instalment: 2025-09-21" at bounding box center [188, 87] width 79 height 26
click at [183, 91] on input "2025-09-21" at bounding box center [188, 92] width 79 height 15
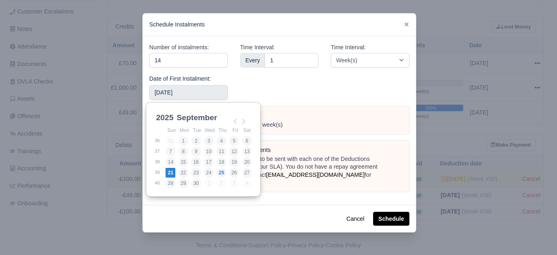
click at [315, 92] on div "Time Interval: Every 1" at bounding box center [279, 75] width 91 height 64
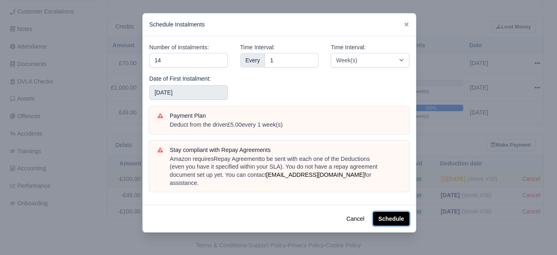
click at [395, 212] on button "Schedule" at bounding box center [391, 219] width 36 height 14
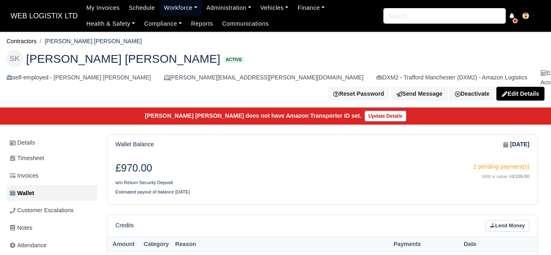
click at [171, 10] on link "Workforce" at bounding box center [181, 8] width 42 height 16
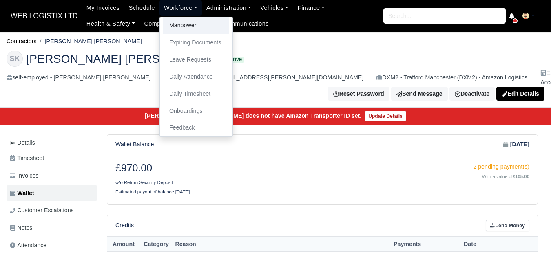
click at [177, 29] on link "Manpower" at bounding box center [196, 25] width 66 height 17
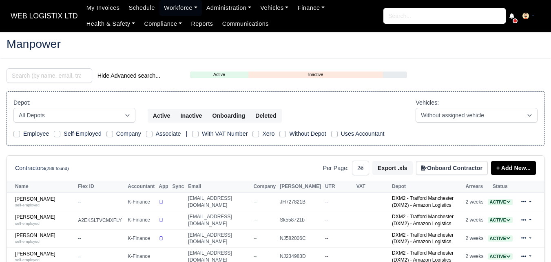
select select "25"
click at [45, 79] on input "search" at bounding box center [50, 75] width 86 height 15
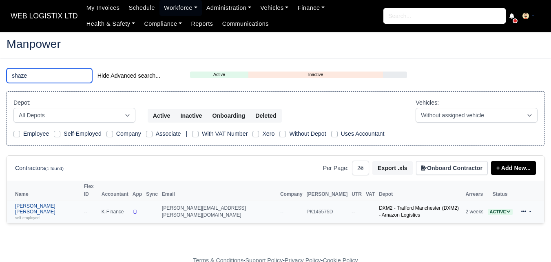
type input "shaze"
click at [21, 215] on small "self-employed" at bounding box center [27, 217] width 24 height 4
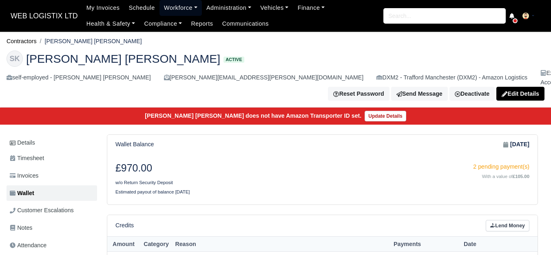
click at [161, 11] on link "Workforce" at bounding box center [181, 8] width 42 height 16
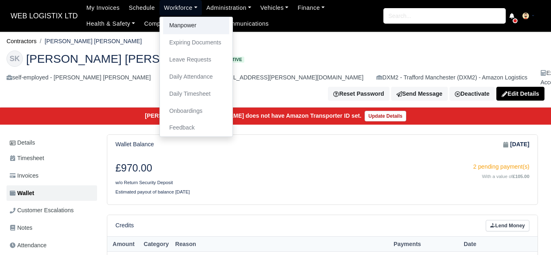
click at [179, 29] on link "Manpower" at bounding box center [196, 25] width 66 height 17
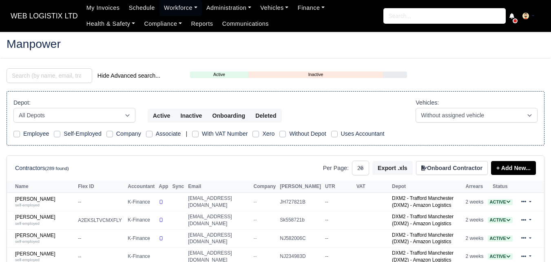
select select "25"
click at [39, 79] on input "search" at bounding box center [50, 75] width 86 height 15
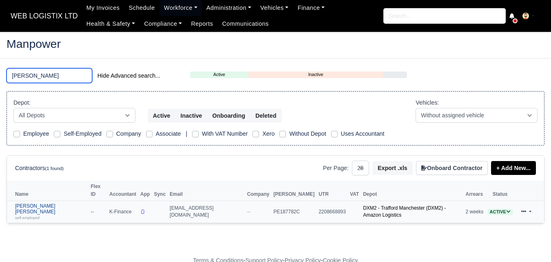
type input "paige"
click at [50, 203] on link "Paige Nicole Pelham self-employed" at bounding box center [51, 212] width 72 height 18
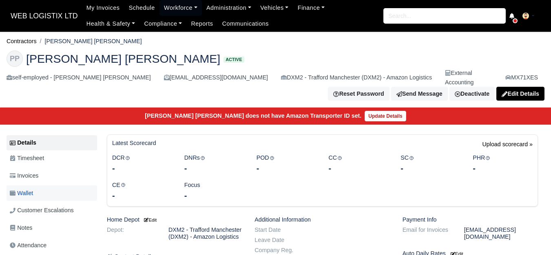
click at [38, 186] on link "Wallet" at bounding box center [52, 194] width 91 height 16
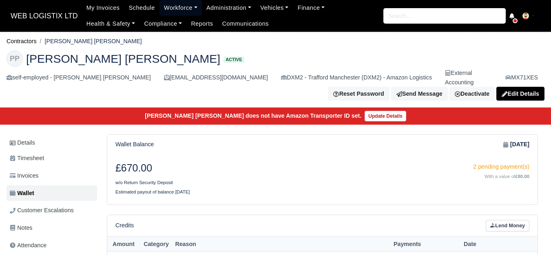
drag, startPoint x: 154, startPoint y: 9, endPoint x: 200, endPoint y: 22, distance: 47.6
click at [160, 9] on link "Workforce" at bounding box center [181, 8] width 42 height 16
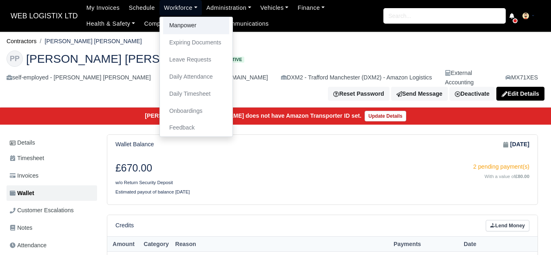
click at [200, 22] on link "Manpower" at bounding box center [196, 25] width 66 height 17
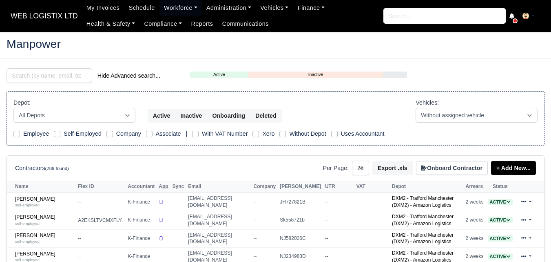
select select "25"
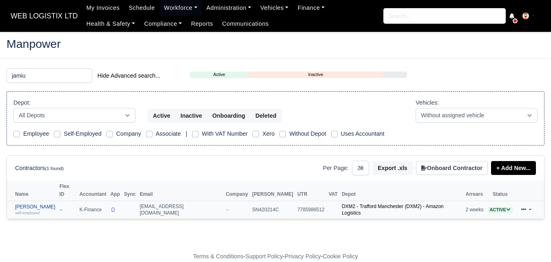
type input "jamiu"
click at [34, 210] on small "self-employed" at bounding box center [27, 212] width 24 height 4
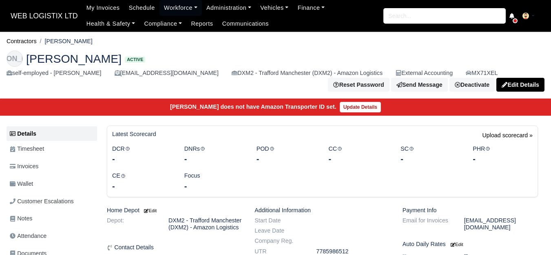
click at [33, 186] on span "Wallet" at bounding box center [21, 184] width 23 height 9
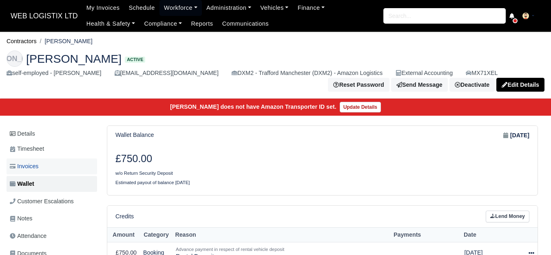
click at [58, 171] on link "Invoices" at bounding box center [52, 167] width 91 height 16
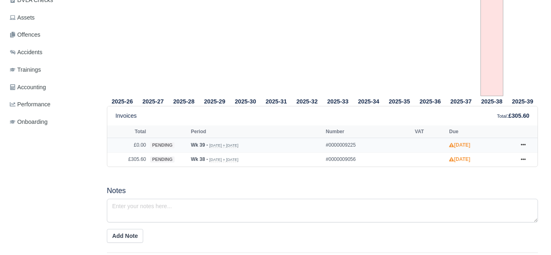
scroll to position [272, 0]
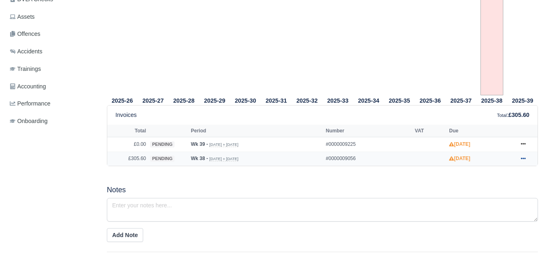
click at [521, 160] on icon at bounding box center [523, 158] width 5 height 5
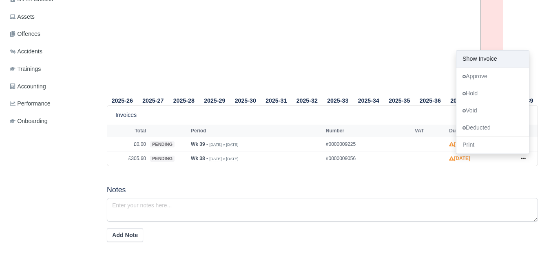
scroll to position [0, 0]
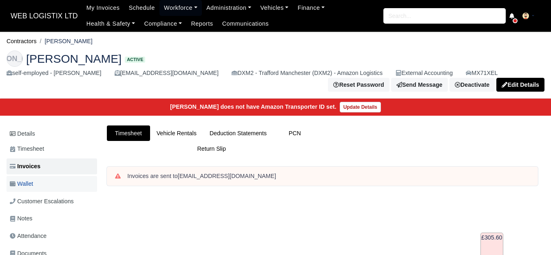
click at [49, 184] on link "Wallet" at bounding box center [52, 184] width 91 height 16
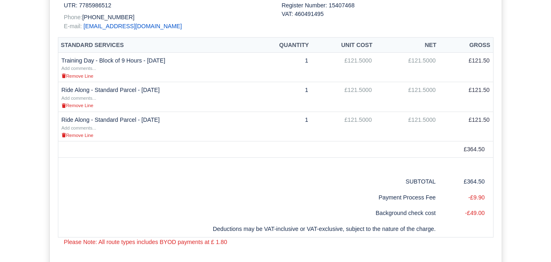
scroll to position [204, 0]
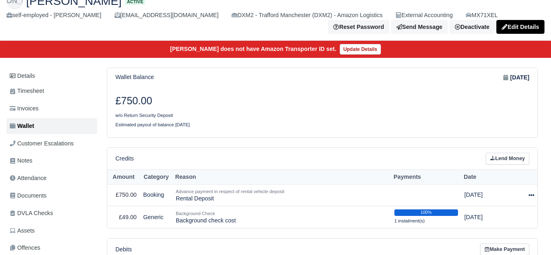
scroll to position [68, 0]
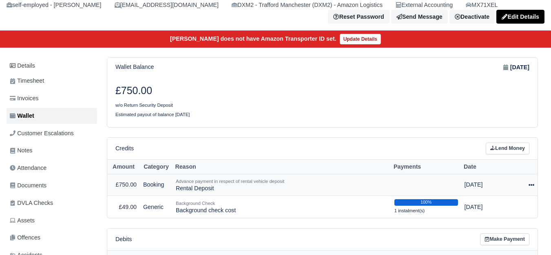
click at [530, 188] on icon at bounding box center [532, 185] width 6 height 6
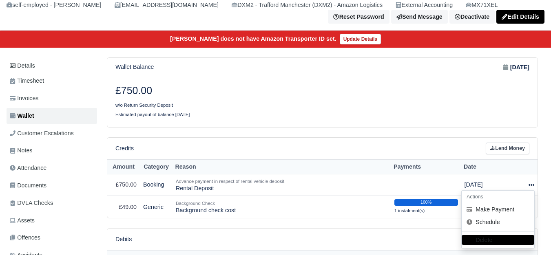
click at [333, 94] on div at bounding box center [429, 97] width 213 height 25
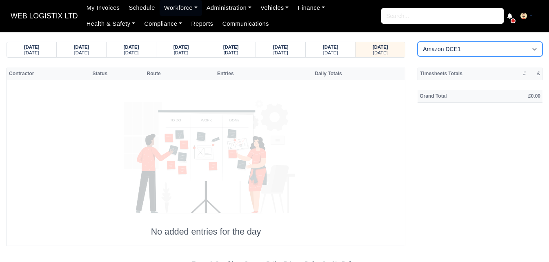
click at [430, 56] on select "Amazon DCE1 DWN2 - Knowsley (DWN2) - Amazon Logistics (L34 7XL) DXM2 - Trafford…" at bounding box center [479, 49] width 125 height 15
select select "1"
click at [417, 42] on select "Amazon DCE1 DWN2 - Knowsley (DWN2) - Amazon Logistics (L34 7XL) DXM2 - Trafford…" at bounding box center [479, 49] width 125 height 15
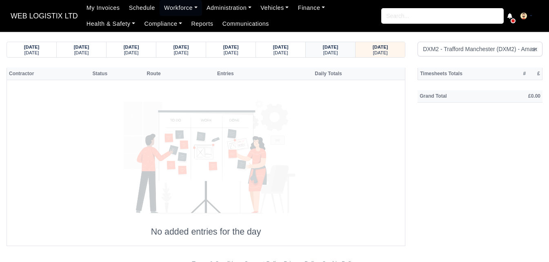
click at [323, 54] on small "Wednesday" at bounding box center [330, 52] width 15 height 5
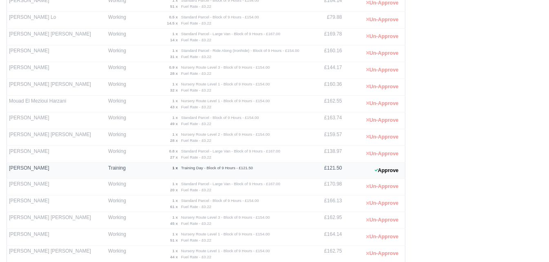
scroll to position [399, 0]
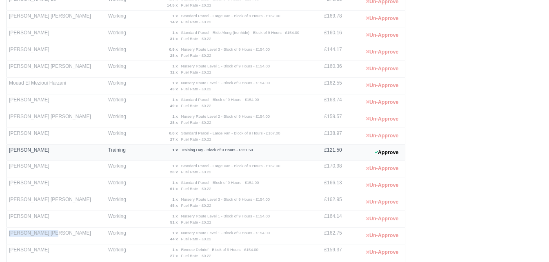
drag, startPoint x: 7, startPoint y: 233, endPoint x: 46, endPoint y: 236, distance: 38.9
click at [46, 236] on td "Shazeb Ali Khalid" at bounding box center [57, 235] width 100 height 17
copy td "Shazeb Ali Khalid"
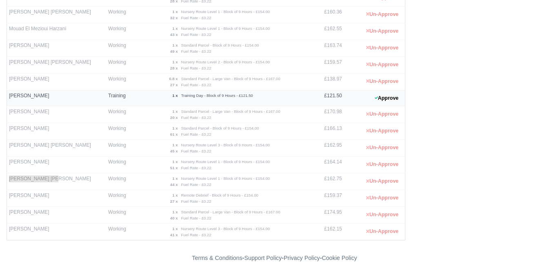
scroll to position [467, 0]
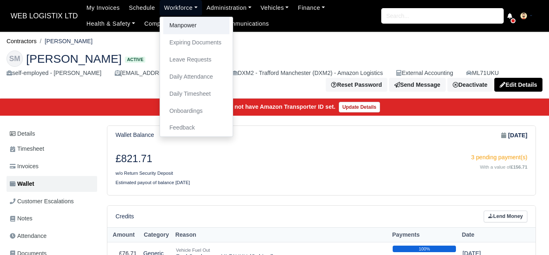
click at [178, 26] on link "Manpower" at bounding box center [196, 25] width 66 height 17
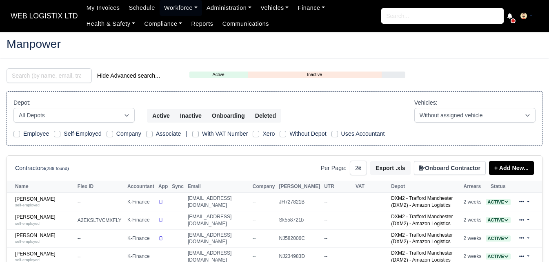
select select "25"
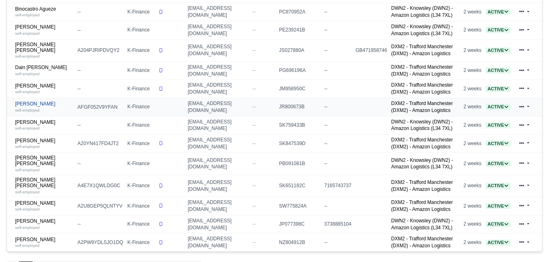
scroll to position [408, 0]
click at [26, 113] on link "Dean Shoreman self-employed" at bounding box center [44, 107] width 58 height 12
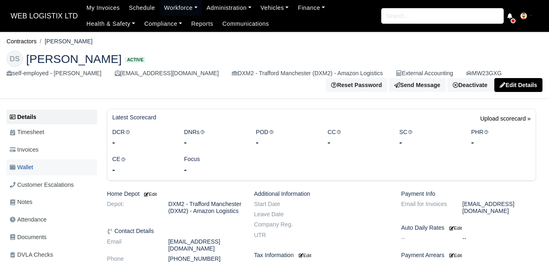
click at [37, 168] on link "Wallet" at bounding box center [52, 167] width 91 height 16
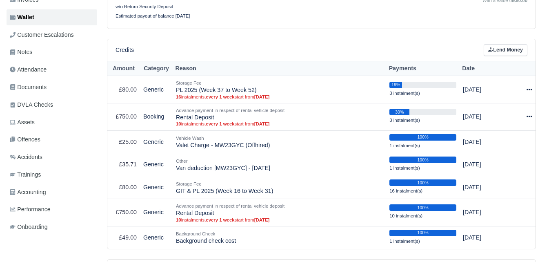
scroll to position [136, 0]
